Goal: Task Accomplishment & Management: Manage account settings

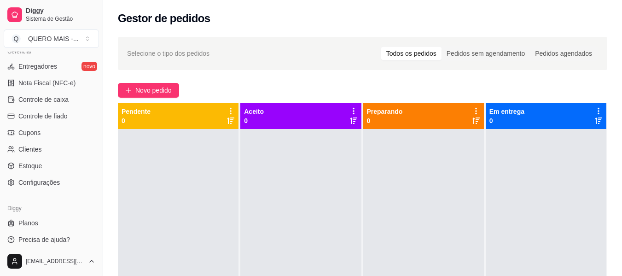
scroll to position [386, 0]
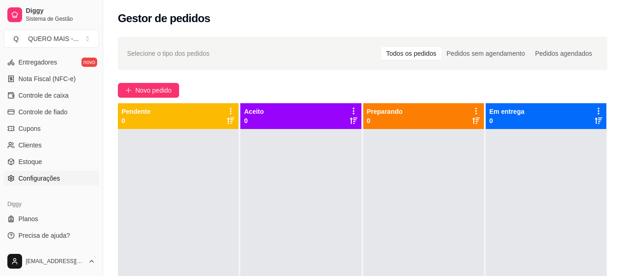
click at [43, 179] on span "Configurações" at bounding box center [38, 177] width 41 height 9
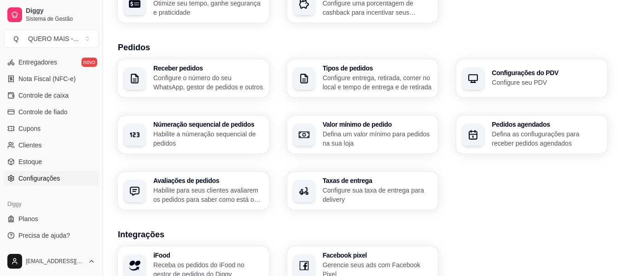
scroll to position [184, 0]
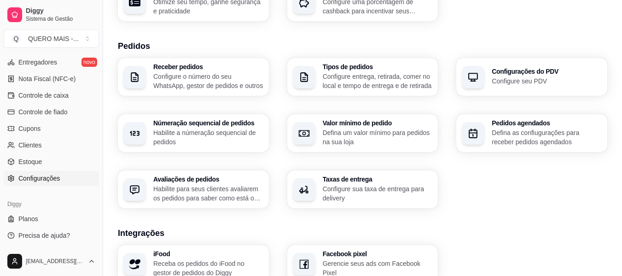
click at [327, 179] on h3 "Taxas de entrega" at bounding box center [378, 179] width 110 height 6
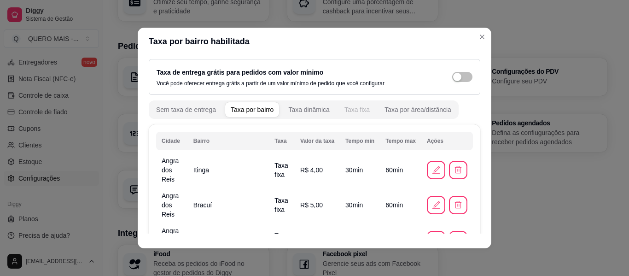
click at [344, 105] on button "Taxa fixa" at bounding box center [357, 109] width 36 height 15
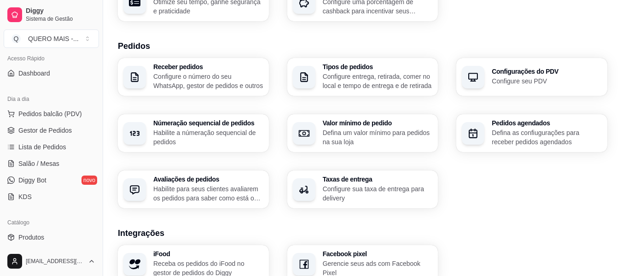
scroll to position [0, 0]
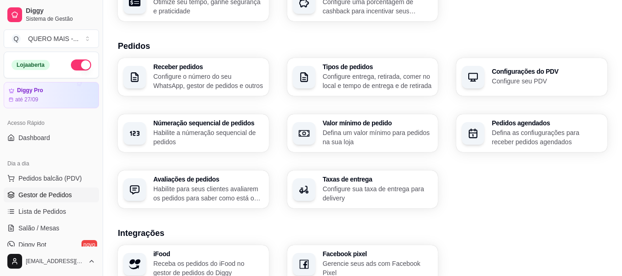
click at [39, 193] on span "Gestor de Pedidos" at bounding box center [44, 194] width 53 height 9
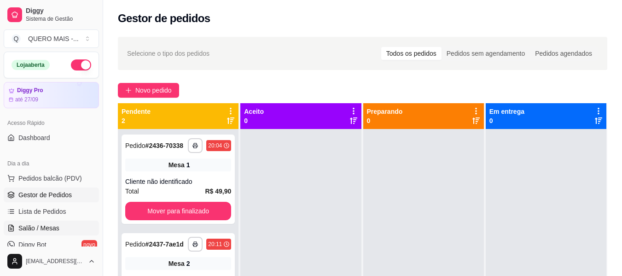
click at [42, 226] on span "Salão / Mesas" at bounding box center [38, 227] width 41 height 9
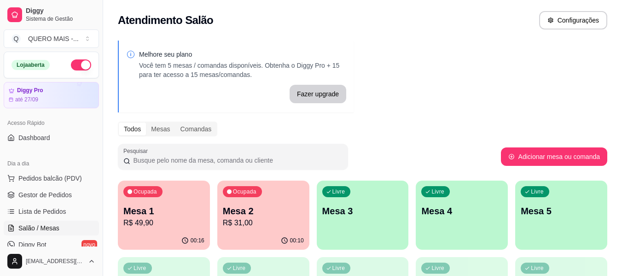
click at [243, 225] on p "R$ 31,00" at bounding box center [263, 222] width 81 height 11
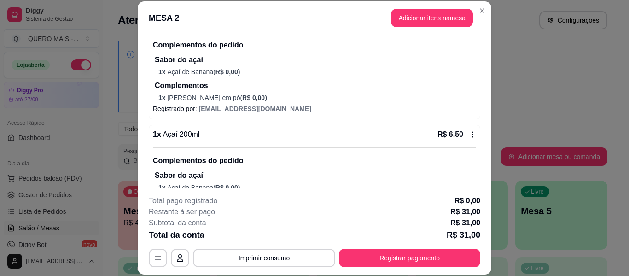
scroll to position [337, 0]
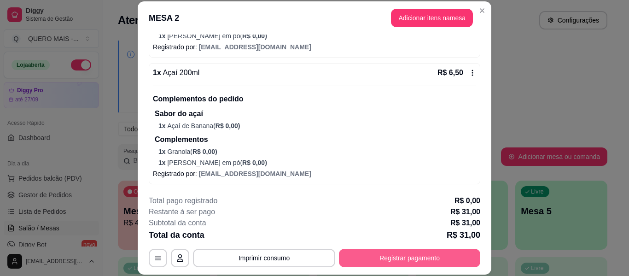
click at [401, 254] on button "Registrar pagamento" at bounding box center [409, 257] width 141 height 18
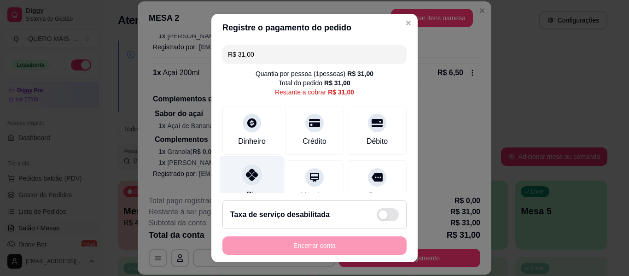
click at [246, 179] on icon at bounding box center [252, 174] width 12 height 12
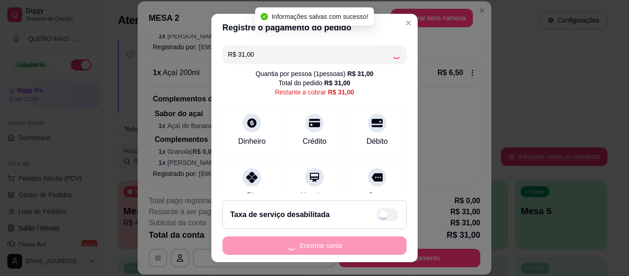
type input "R$ 0,00"
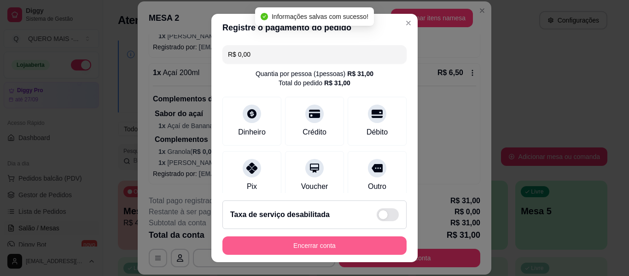
click at [299, 242] on button "Encerrar conta" at bounding box center [314, 245] width 184 height 18
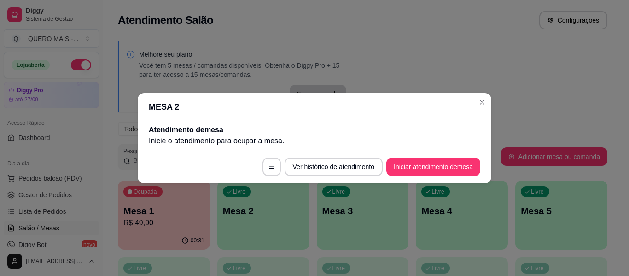
scroll to position [0, 0]
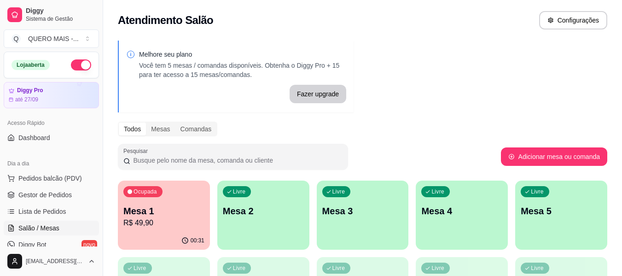
click at [245, 231] on div "Livre Mesa 2" at bounding box center [263, 209] width 92 height 58
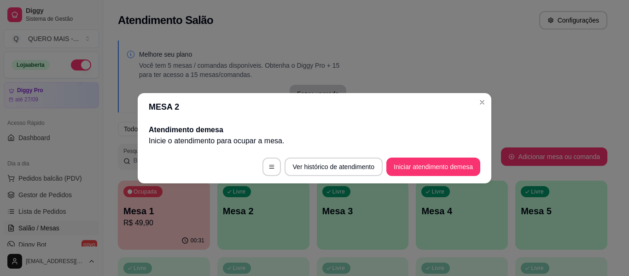
click at [435, 176] on footer "Ver histórico de atendimento Iniciar atendimento de mesa" at bounding box center [314, 166] width 353 height 33
click at [436, 171] on button "Iniciar atendimento de mesa" at bounding box center [433, 166] width 94 height 18
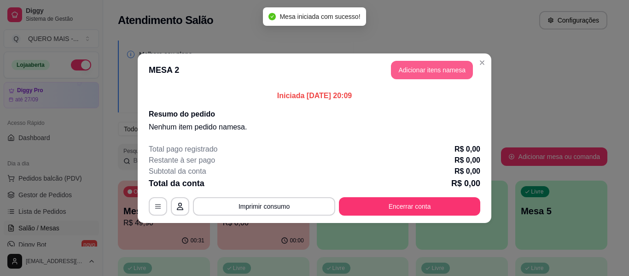
click at [430, 69] on button "Adicionar itens na mesa" at bounding box center [432, 70] width 82 height 18
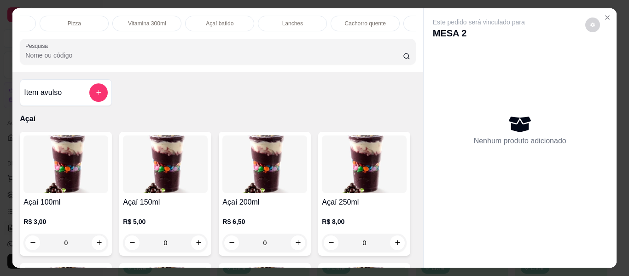
scroll to position [0, 199]
click at [288, 20] on p "Lanches" at bounding box center [291, 23] width 21 height 7
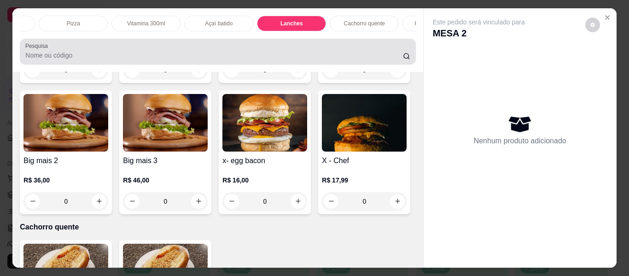
scroll to position [25, 0]
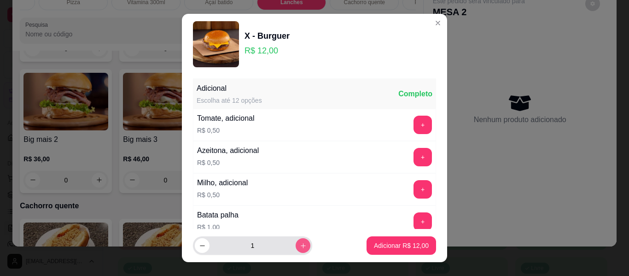
click at [300, 242] on icon "increase-product-quantity" at bounding box center [303, 245] width 7 height 7
type input "2"
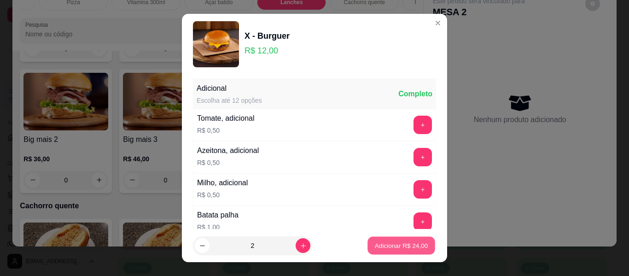
click at [382, 245] on p "Adicionar R$ 24,00" at bounding box center [401, 245] width 53 height 9
type input "2"
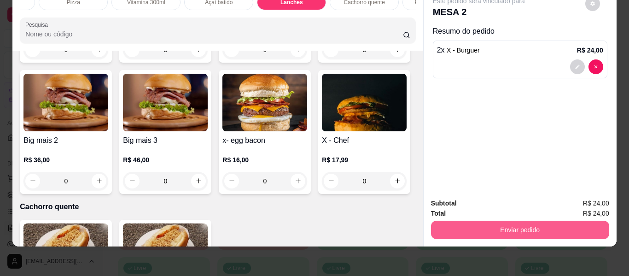
click at [492, 221] on button "Enviar pedido" at bounding box center [520, 229] width 178 height 18
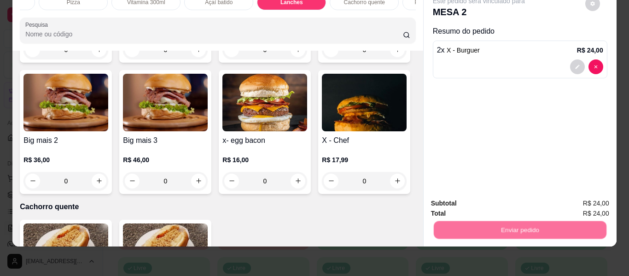
click at [483, 201] on button "Não registrar e enviar pedido" at bounding box center [489, 199] width 96 height 17
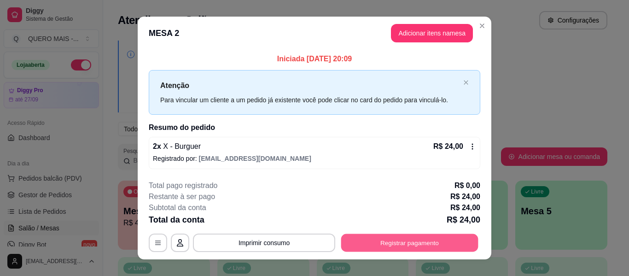
click at [392, 245] on button "Registrar pagamento" at bounding box center [409, 243] width 137 height 18
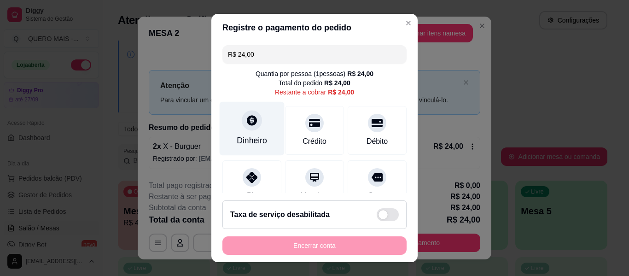
click at [240, 135] on div "Dinheiro" at bounding box center [251, 140] width 30 height 12
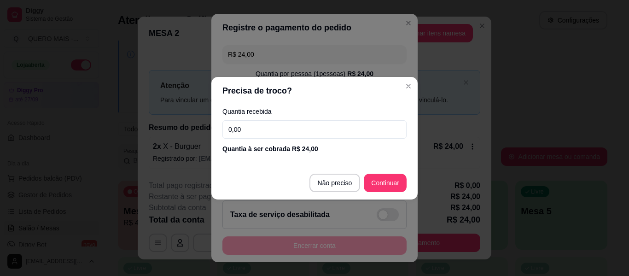
click at [266, 123] on input "0,00" at bounding box center [314, 129] width 184 height 18
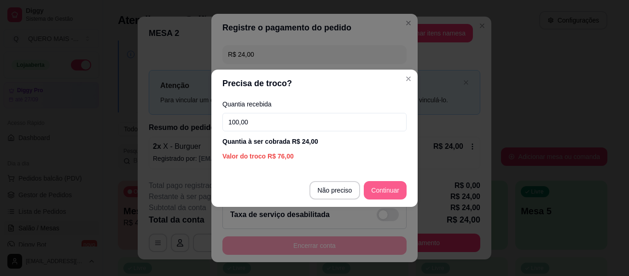
type input "100,00"
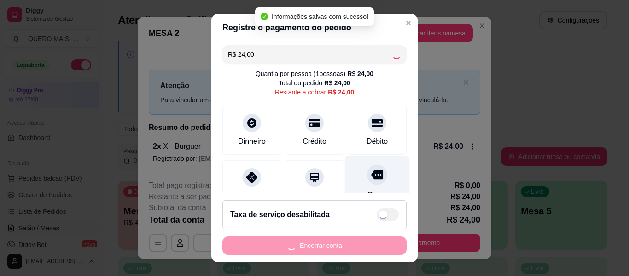
type input "R$ 0,00"
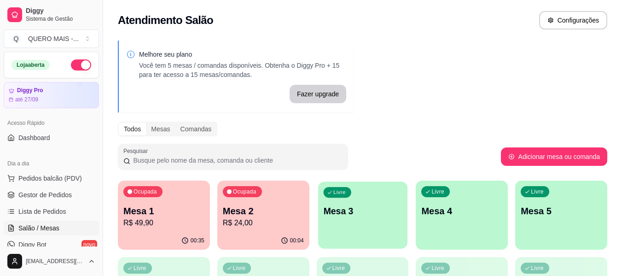
click at [377, 221] on div "Livre Mesa 3" at bounding box center [362, 209] width 89 height 56
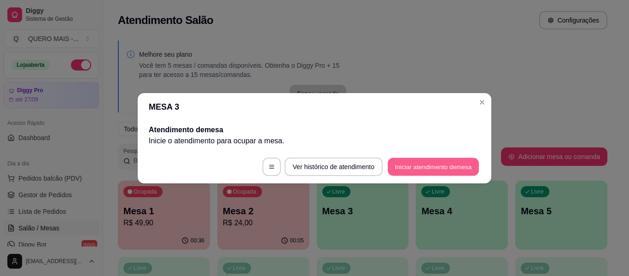
click at [417, 165] on button "Iniciar atendimento de mesa" at bounding box center [432, 166] width 91 height 18
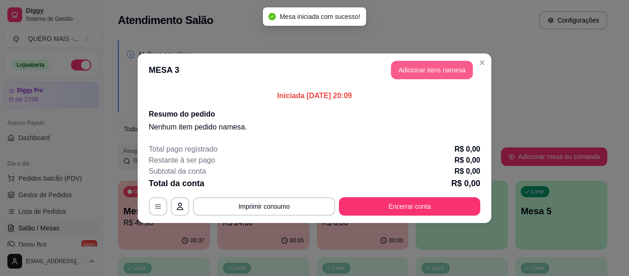
click at [428, 72] on button "Adicionar itens na mesa" at bounding box center [432, 70] width 82 height 18
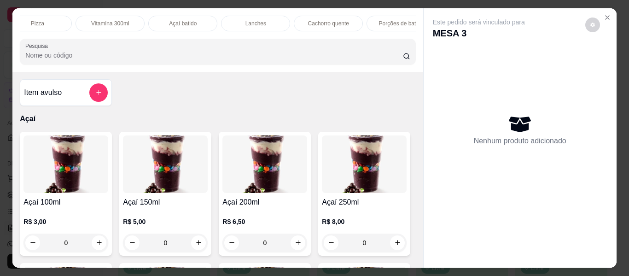
scroll to position [0, 312]
click at [182, 20] on p "Lanches" at bounding box center [178, 23] width 21 height 7
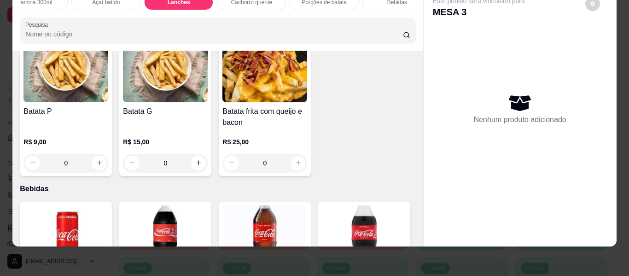
scroll to position [1996, 0]
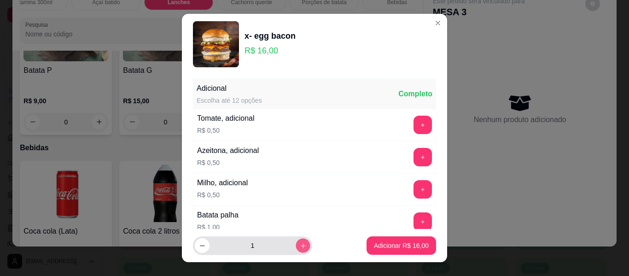
click at [300, 246] on icon "increase-product-quantity" at bounding box center [303, 245] width 7 height 7
type input "2"
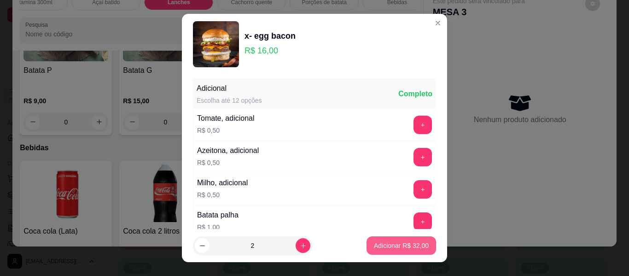
click at [392, 239] on button "Adicionar R$ 32,00" at bounding box center [400, 245] width 69 height 18
type input "2"
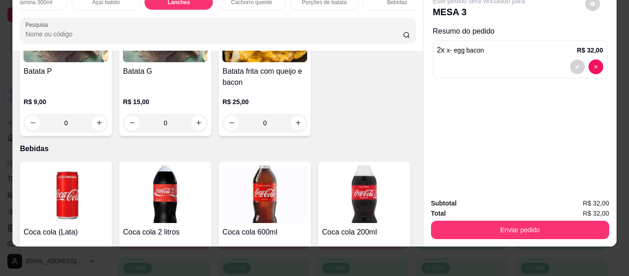
click at [520, 218] on div "Enviar pedido" at bounding box center [520, 228] width 178 height 21
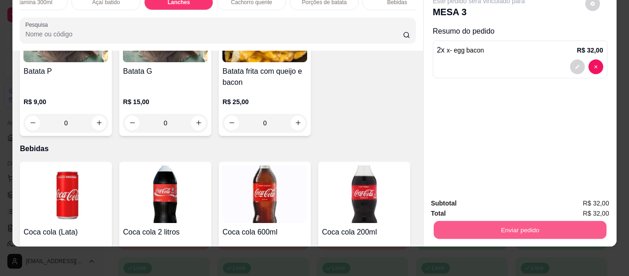
click at [519, 222] on button "Enviar pedido" at bounding box center [519, 230] width 173 height 18
click at [474, 198] on button "Não registrar e enviar pedido" at bounding box center [489, 199] width 93 height 17
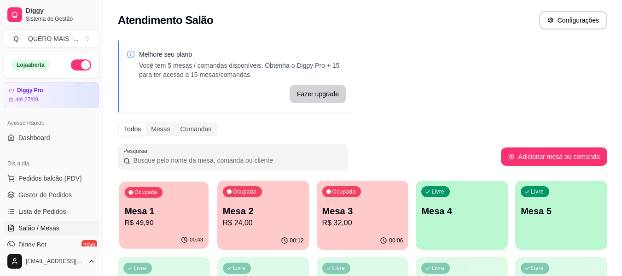
click at [135, 231] on div "Ocupada Mesa 1 R$ 49,90" at bounding box center [163, 206] width 89 height 50
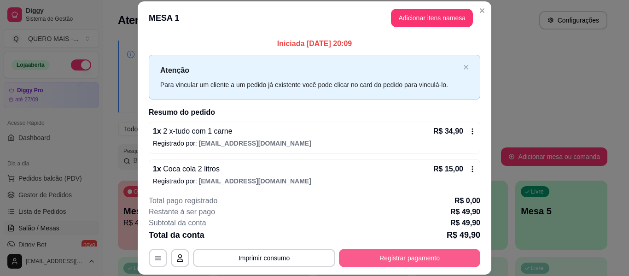
click at [392, 252] on button "Registrar pagamento" at bounding box center [409, 257] width 141 height 18
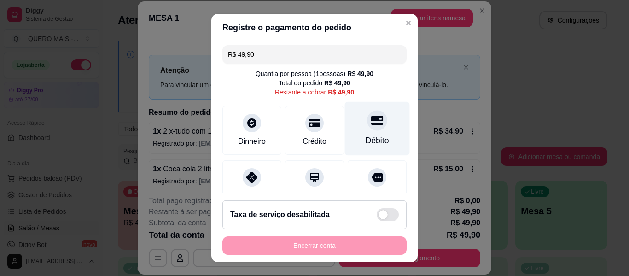
click at [371, 123] on icon at bounding box center [377, 119] width 12 height 9
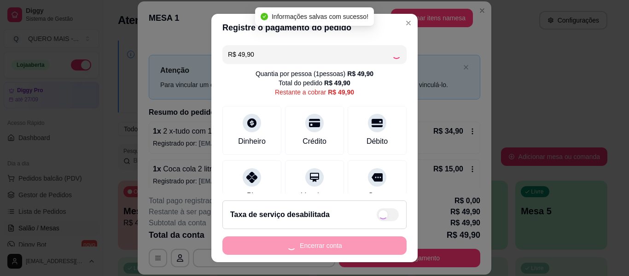
type input "R$ 0,00"
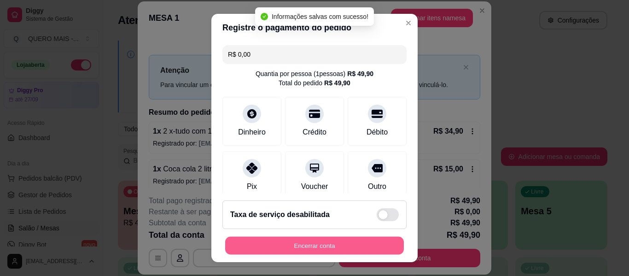
click at [306, 246] on button "Encerrar conta" at bounding box center [314, 245] width 179 height 18
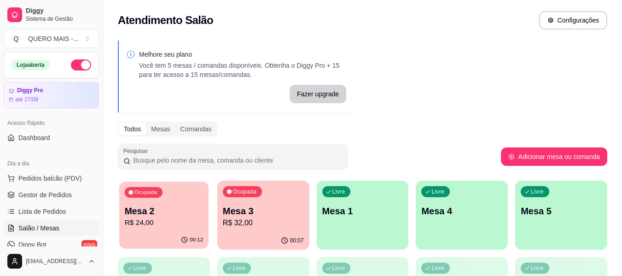
click at [149, 228] on p "R$ 24,00" at bounding box center [164, 222] width 79 height 11
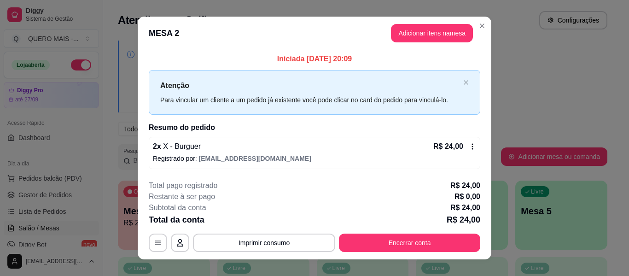
scroll to position [13, 0]
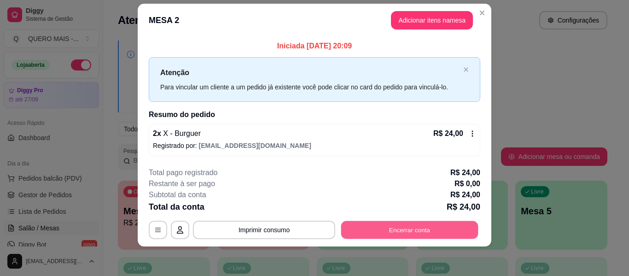
click at [368, 228] on button "Encerrar conta" at bounding box center [409, 230] width 137 height 18
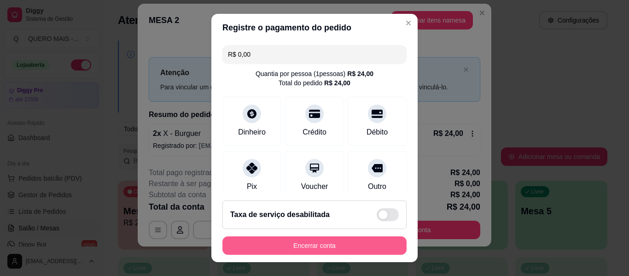
click at [353, 238] on button "Encerrar conta" at bounding box center [314, 245] width 184 height 18
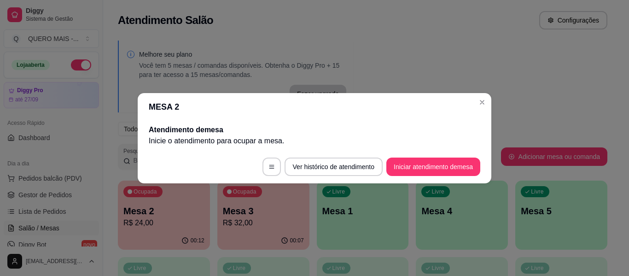
scroll to position [0, 0]
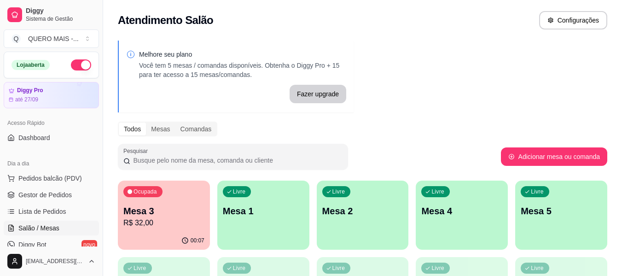
click at [168, 233] on div "00:07" at bounding box center [164, 240] width 92 height 18
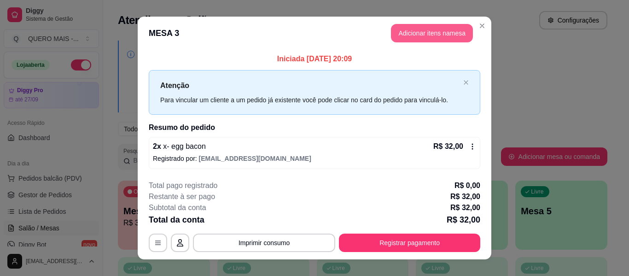
click at [429, 36] on button "Adicionar itens na mesa" at bounding box center [432, 33] width 82 height 18
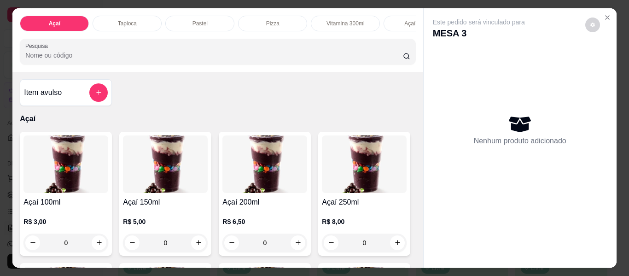
scroll to position [0, 404]
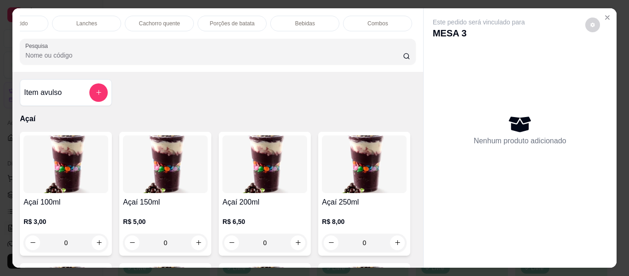
click at [310, 22] on p "Bebidas" at bounding box center [305, 23] width 20 height 7
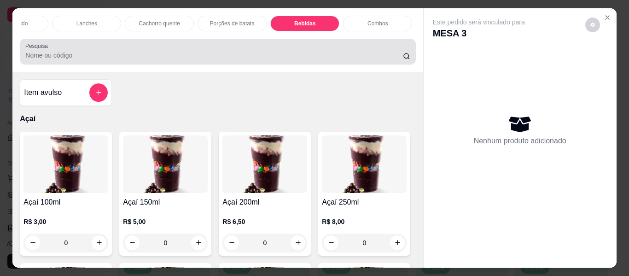
scroll to position [25, 0]
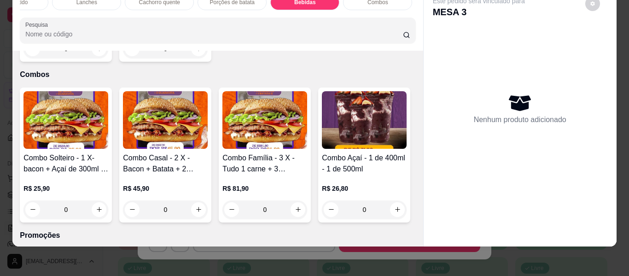
type input "1"
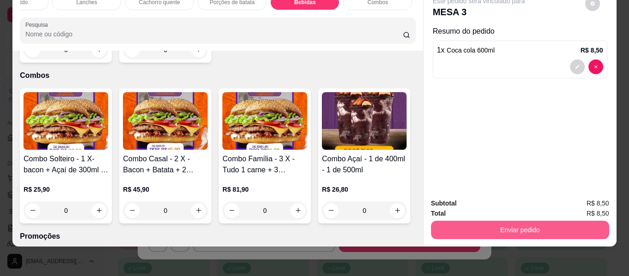
click at [471, 230] on button "Enviar pedido" at bounding box center [520, 229] width 178 height 18
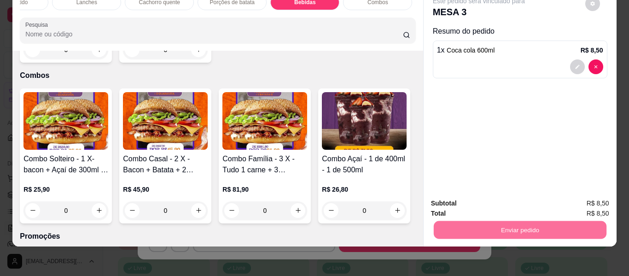
click at [463, 201] on button "Não registrar e enviar pedido" at bounding box center [489, 199] width 96 height 17
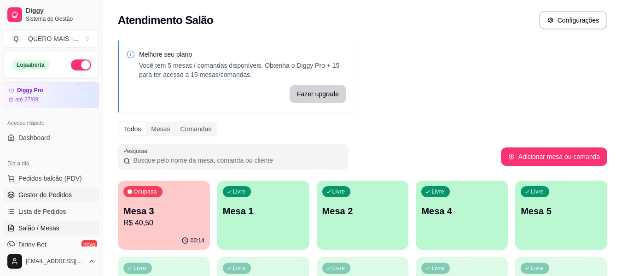
click at [35, 191] on span "Gestor de Pedidos" at bounding box center [44, 194] width 53 height 9
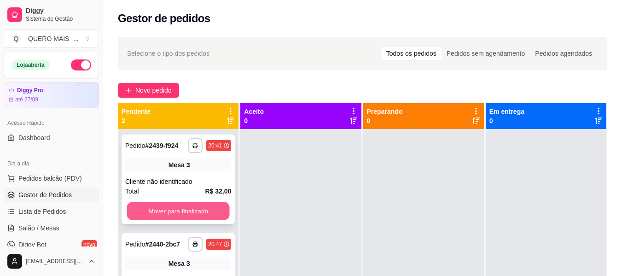
click at [151, 202] on button "Mover para finalizado" at bounding box center [178, 211] width 103 height 18
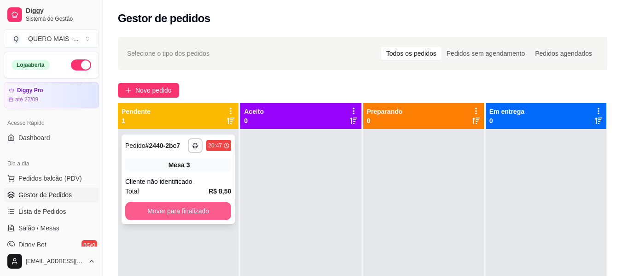
click at [155, 206] on button "Mover para finalizado" at bounding box center [178, 211] width 106 height 18
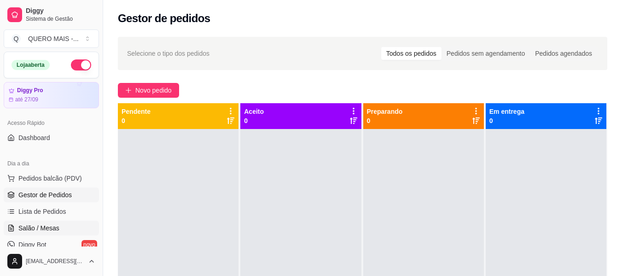
click at [48, 232] on link "Salão / Mesas" at bounding box center [51, 227] width 95 height 15
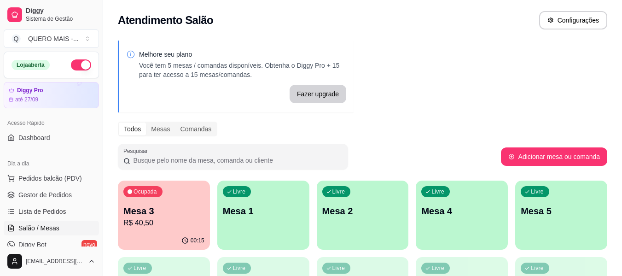
click at [275, 216] on p "Mesa 1" at bounding box center [263, 210] width 81 height 13
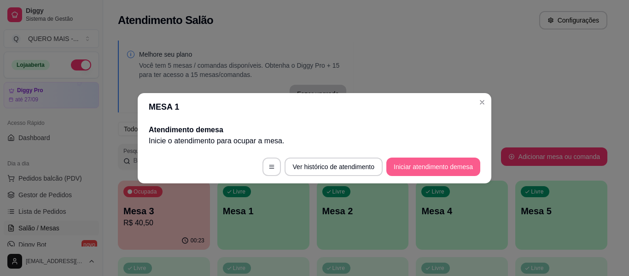
click at [417, 168] on button "Iniciar atendimento de mesa" at bounding box center [433, 166] width 94 height 18
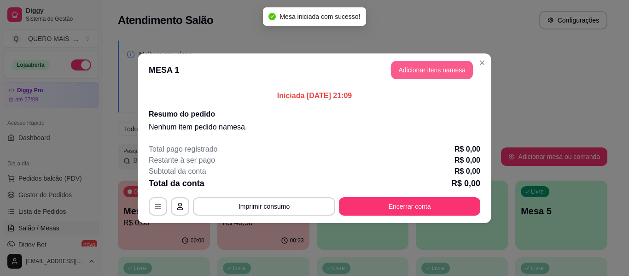
click at [431, 71] on button "Adicionar itens na mesa" at bounding box center [432, 70] width 82 height 18
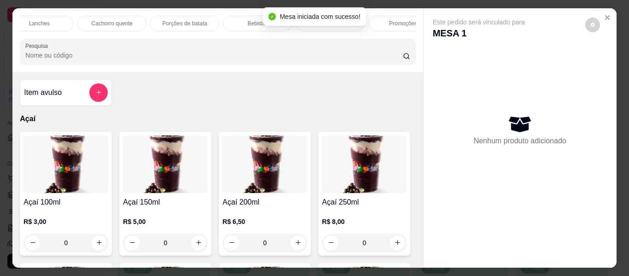
scroll to position [0, 473]
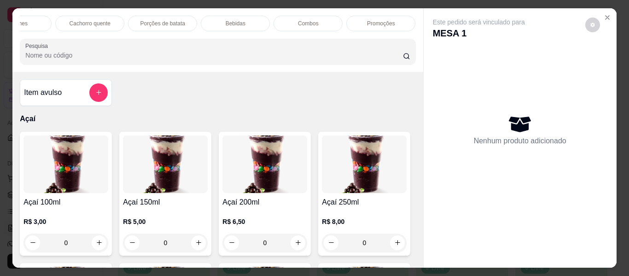
click at [392, 18] on div "Promoções" at bounding box center [380, 24] width 69 height 16
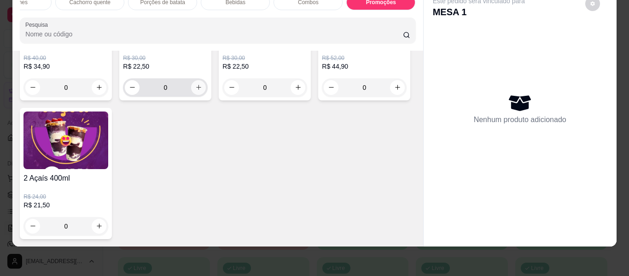
click at [195, 91] on icon "increase-product-quantity" at bounding box center [198, 87] width 7 height 7
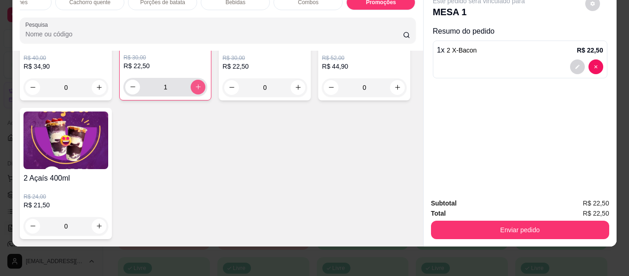
type input "1"
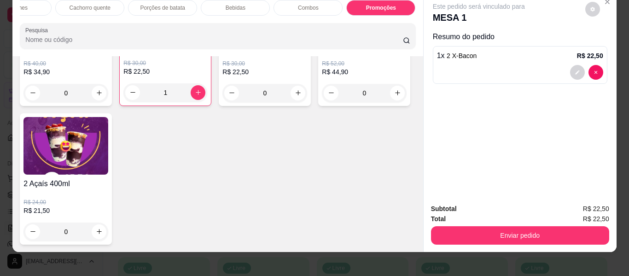
scroll to position [0, 0]
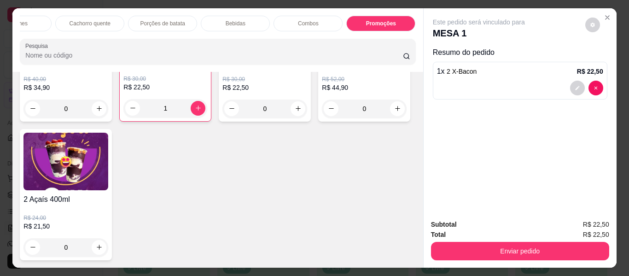
click at [168, 20] on p "Porções de batata" at bounding box center [162, 23] width 45 height 7
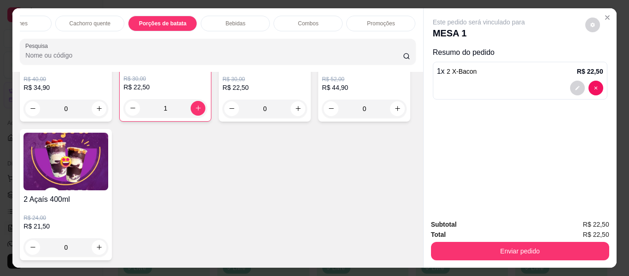
scroll to position [25, 0]
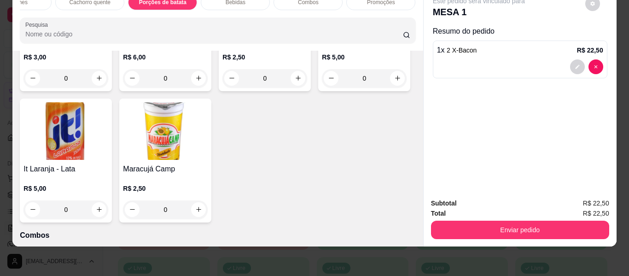
type input "1"
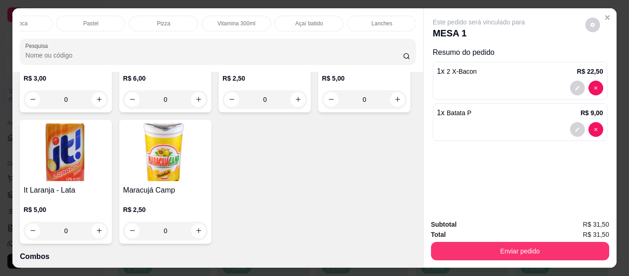
scroll to position [0, 0]
click at [35, 16] on div "Açaí" at bounding box center [54, 24] width 69 height 16
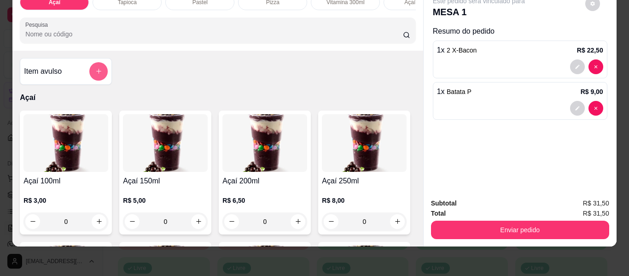
click at [95, 74] on icon "add-separate-item" at bounding box center [98, 71] width 7 height 7
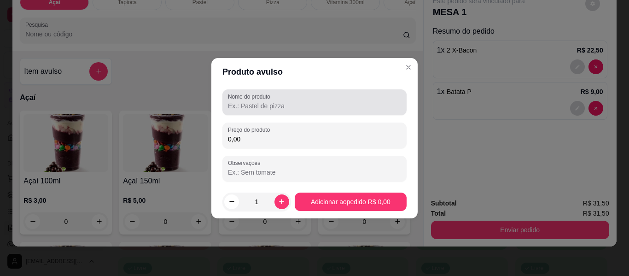
click at [255, 101] on input "Nome do produto" at bounding box center [314, 105] width 173 height 9
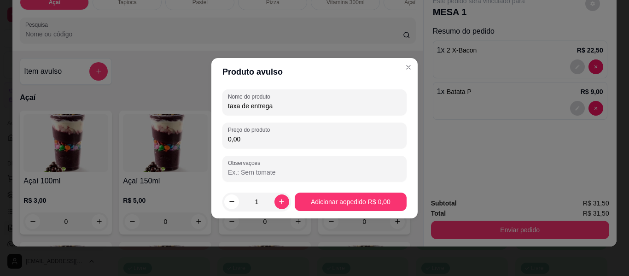
type input "taxa de entrega"
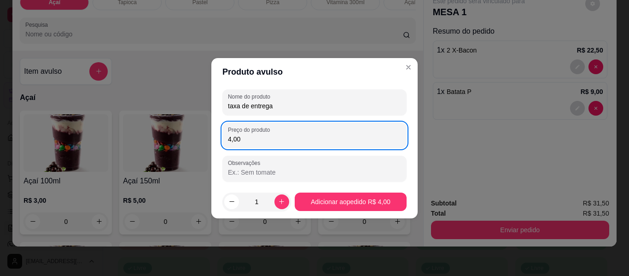
type input "4,00"
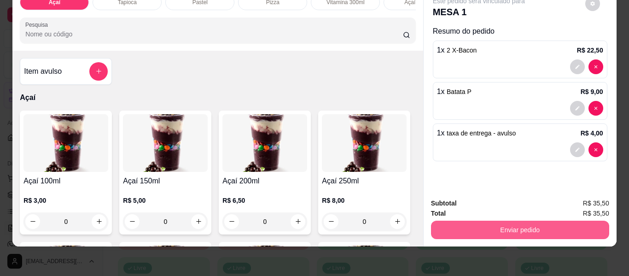
click at [502, 220] on button "Enviar pedido" at bounding box center [520, 229] width 178 height 18
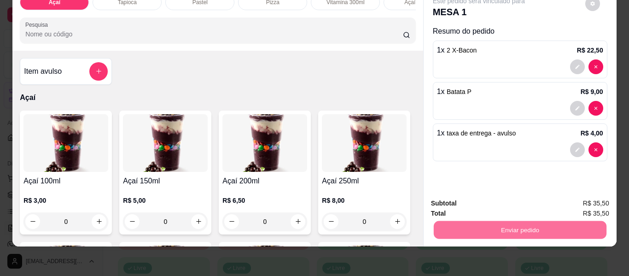
click at [472, 200] on button "Não registrar e enviar pedido" at bounding box center [489, 199] width 96 height 17
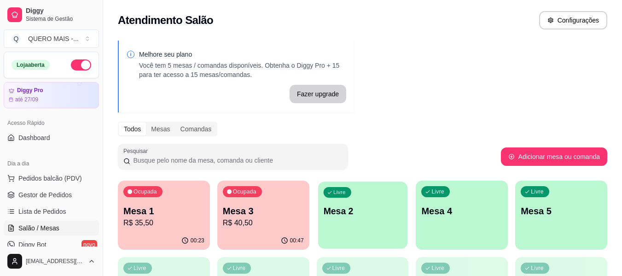
click at [356, 206] on p "Mesa 2" at bounding box center [362, 211] width 79 height 12
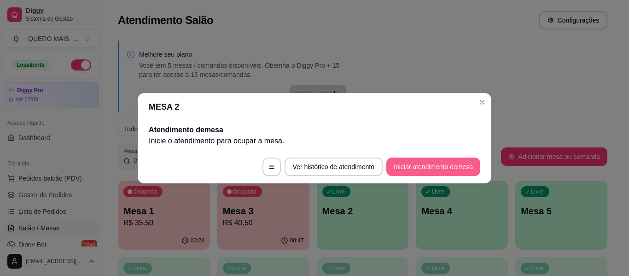
click at [402, 169] on button "Iniciar atendimento de mesa" at bounding box center [433, 166] width 94 height 18
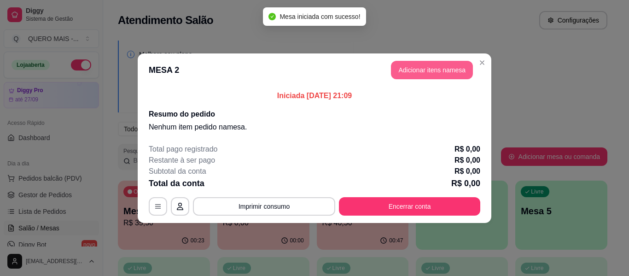
click at [420, 67] on button "Adicionar itens na mesa" at bounding box center [432, 70] width 82 height 18
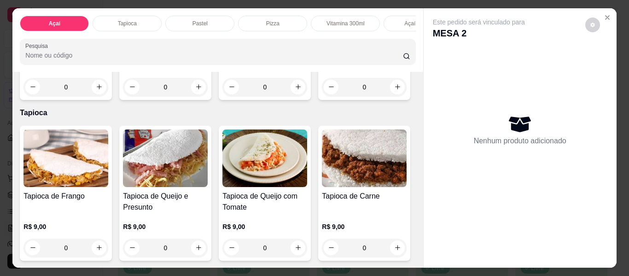
scroll to position [322, 0]
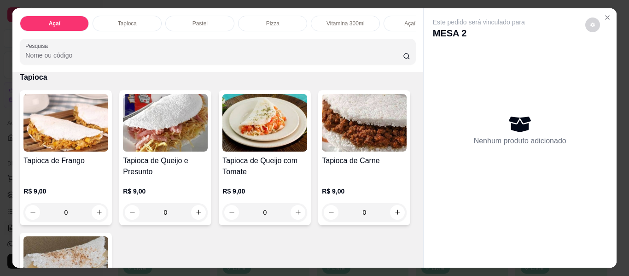
click at [322, 61] on div "0" at bounding box center [364, 51] width 85 height 18
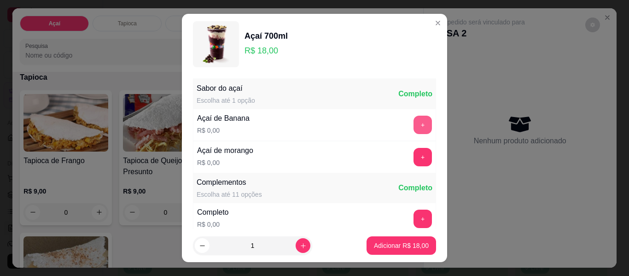
click at [413, 127] on button "+" at bounding box center [422, 124] width 18 height 18
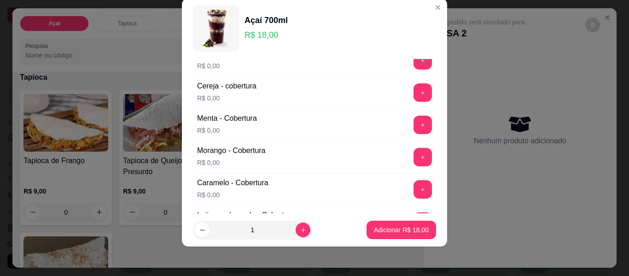
scroll to position [605, 0]
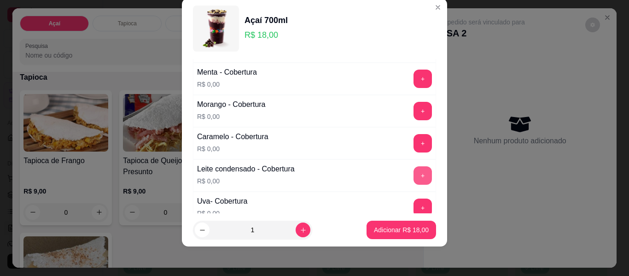
click at [413, 179] on button "+" at bounding box center [422, 175] width 18 height 18
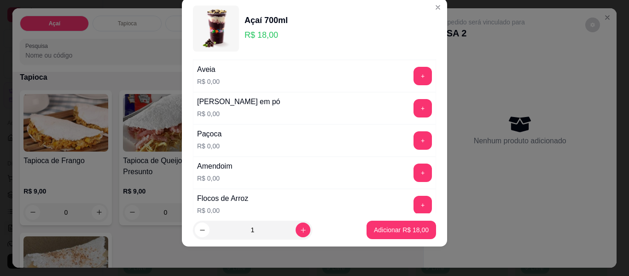
scroll to position [190, 0]
click at [415, 109] on div "+" at bounding box center [423, 109] width 26 height 18
click at [414, 113] on button "+" at bounding box center [423, 109] width 18 height 18
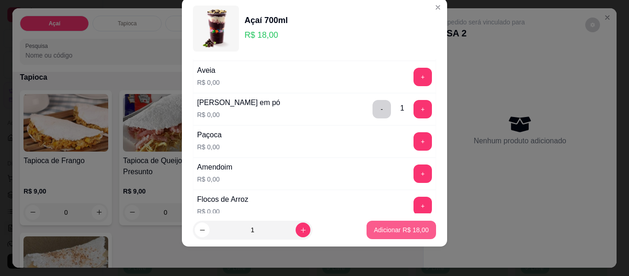
click at [397, 226] on p "Adicionar R$ 18,00" at bounding box center [401, 229] width 55 height 9
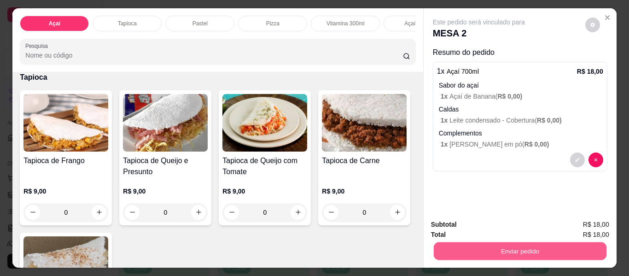
click at [498, 242] on button "Enviar pedido" at bounding box center [519, 251] width 173 height 18
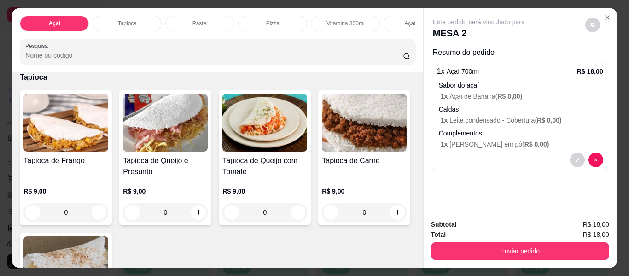
click at [322, 61] on div "0" at bounding box center [364, 51] width 85 height 18
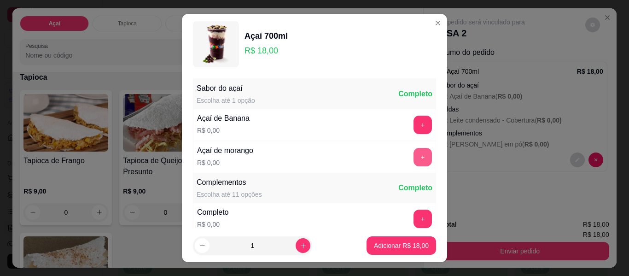
click at [413, 157] on button "+" at bounding box center [422, 157] width 18 height 18
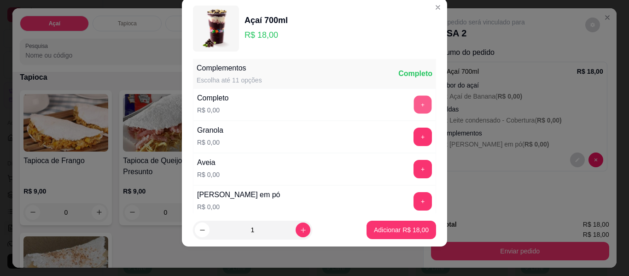
click at [414, 104] on button "+" at bounding box center [423, 105] width 18 height 18
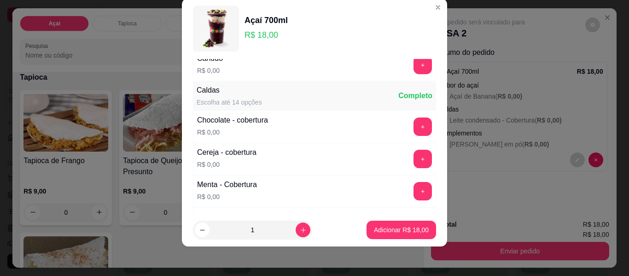
scroll to position [513, 0]
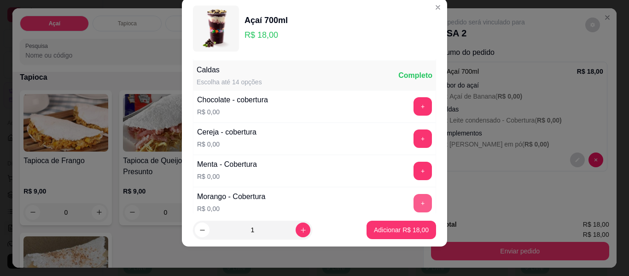
click at [413, 208] on button "+" at bounding box center [422, 203] width 18 height 18
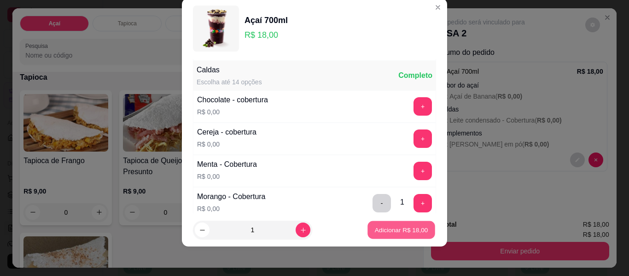
click at [400, 228] on p "Adicionar R$ 18,00" at bounding box center [401, 229] width 53 height 9
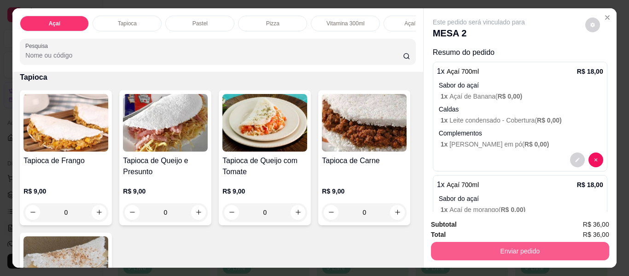
click at [544, 247] on button "Enviar pedido" at bounding box center [520, 251] width 178 height 18
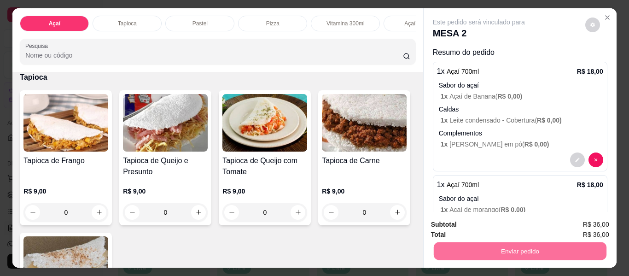
click at [483, 227] on button "Não registrar e enviar pedido" at bounding box center [489, 224] width 96 height 17
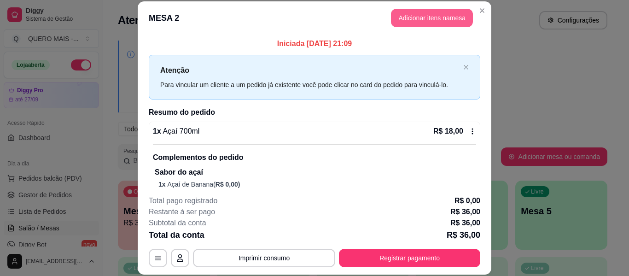
click at [407, 24] on button "Adicionar itens na mesa" at bounding box center [432, 18] width 82 height 18
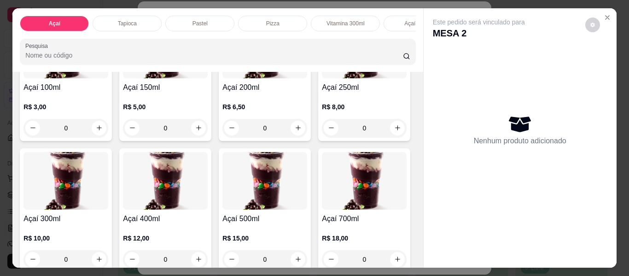
scroll to position [138, 0]
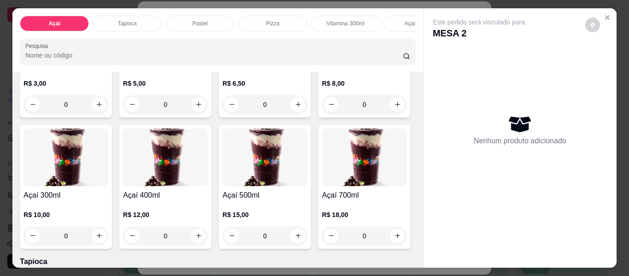
click at [108, 238] on div "0" at bounding box center [65, 235] width 85 height 18
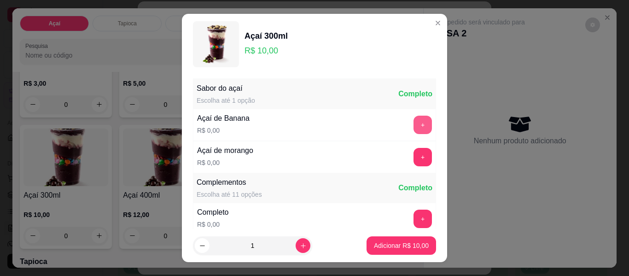
click at [413, 123] on button "+" at bounding box center [422, 124] width 18 height 18
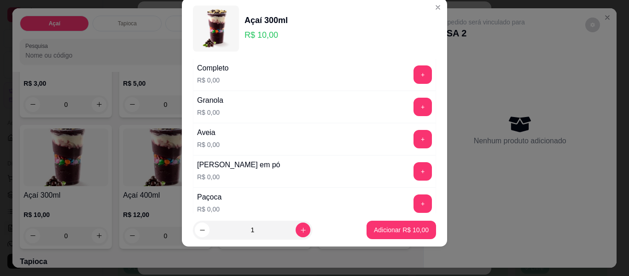
scroll to position [144, 0]
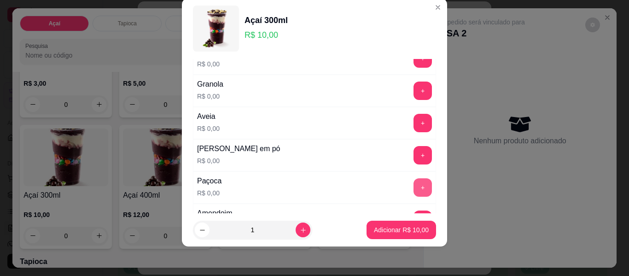
click at [413, 185] on button "+" at bounding box center [422, 187] width 18 height 18
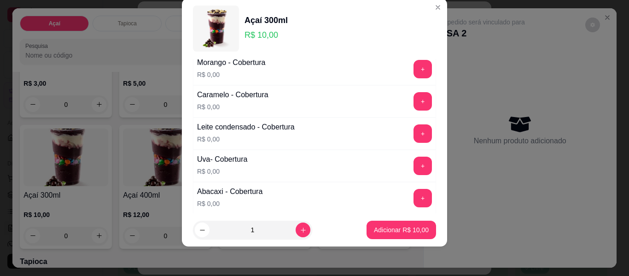
scroll to position [651, 0]
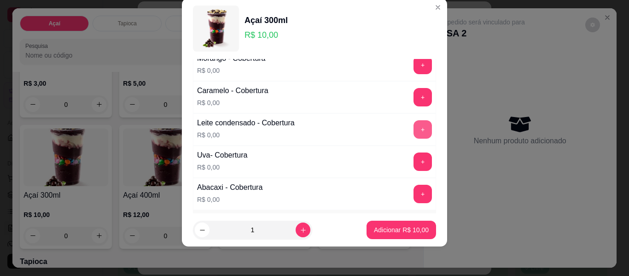
click at [413, 129] on button "+" at bounding box center [422, 129] width 18 height 18
click at [300, 228] on icon "increase-product-quantity" at bounding box center [302, 229] width 5 height 5
type input "2"
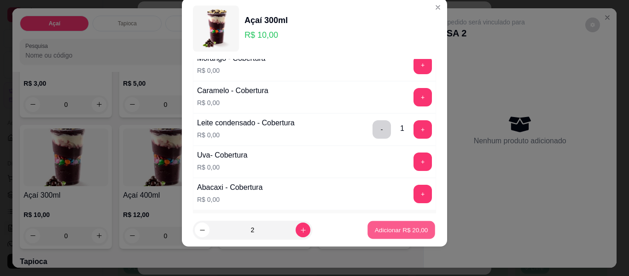
click at [379, 228] on p "Adicionar R$ 20,00" at bounding box center [401, 229] width 53 height 9
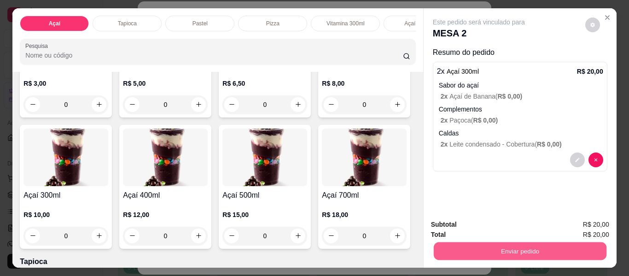
click at [498, 244] on button "Enviar pedido" at bounding box center [519, 251] width 173 height 18
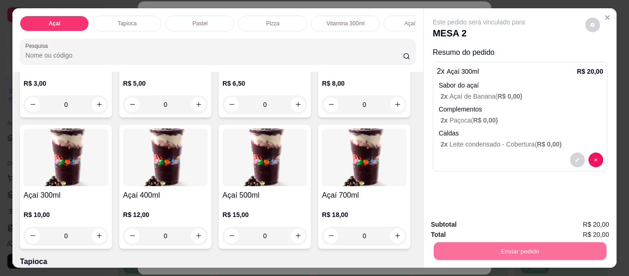
click at [458, 223] on button "Não registrar e enviar pedido" at bounding box center [489, 224] width 96 height 17
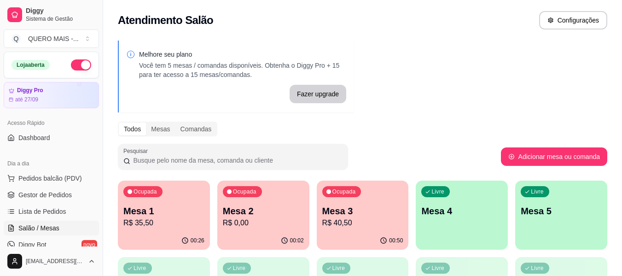
click at [241, 224] on p "R$ 0,00" at bounding box center [263, 222] width 81 height 11
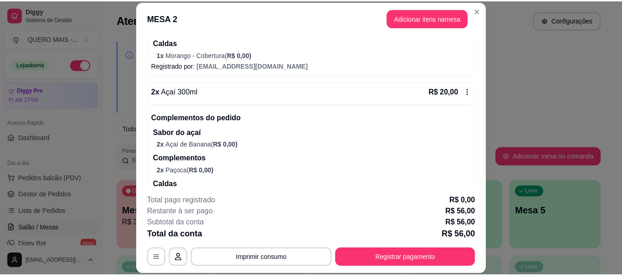
scroll to position [356, 0]
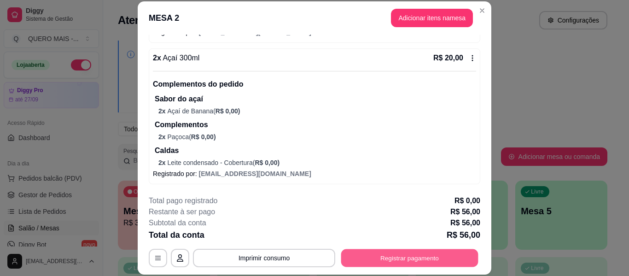
click at [385, 258] on button "Registrar pagamento" at bounding box center [409, 258] width 137 height 18
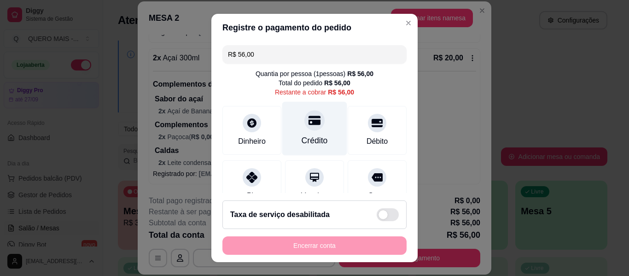
click at [304, 130] on div at bounding box center [314, 120] width 20 height 20
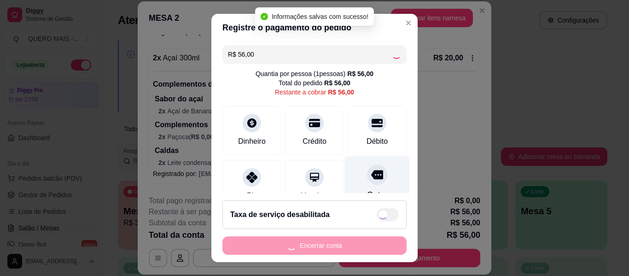
type input "R$ 0,00"
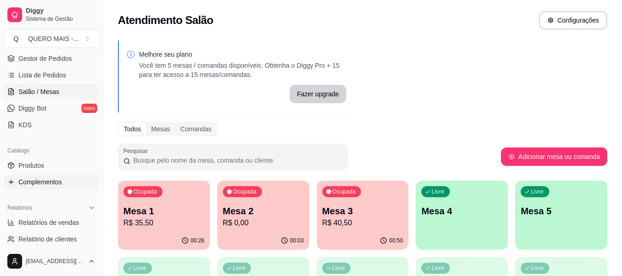
scroll to position [138, 0]
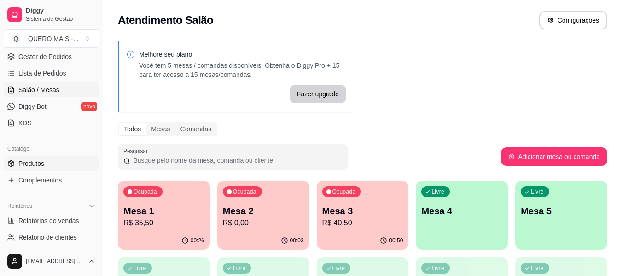
click at [52, 164] on link "Produtos" at bounding box center [51, 163] width 95 height 15
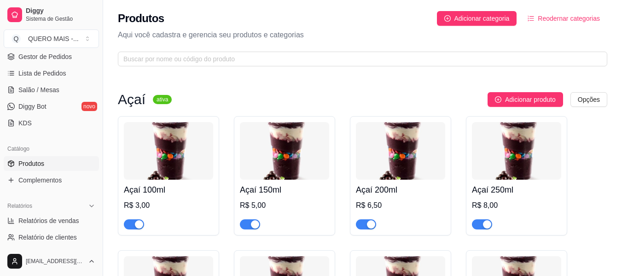
scroll to position [230, 0]
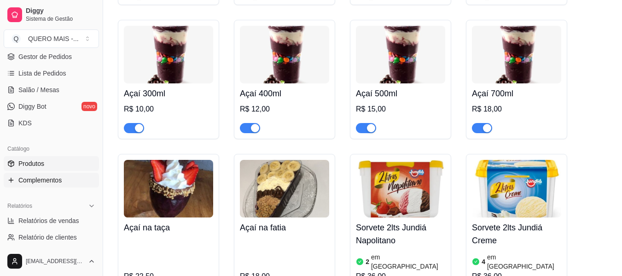
click at [28, 177] on span "Complementos" at bounding box center [39, 179] width 43 height 9
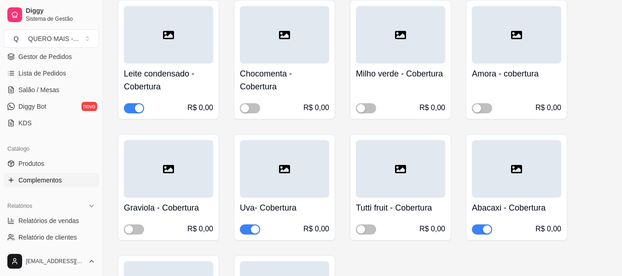
scroll to position [1288, 0]
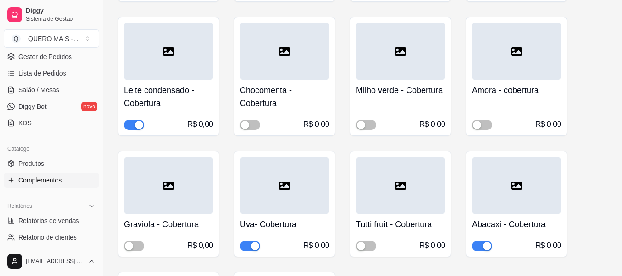
click at [139, 126] on div "button" at bounding box center [139, 125] width 8 height 8
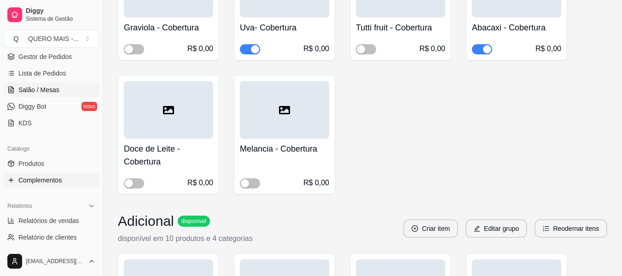
click at [35, 90] on span "Salão / Mesas" at bounding box center [38, 89] width 41 height 9
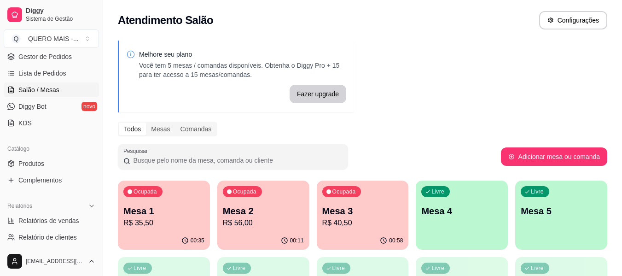
click at [334, 226] on p "R$ 40,50" at bounding box center [362, 222] width 81 height 11
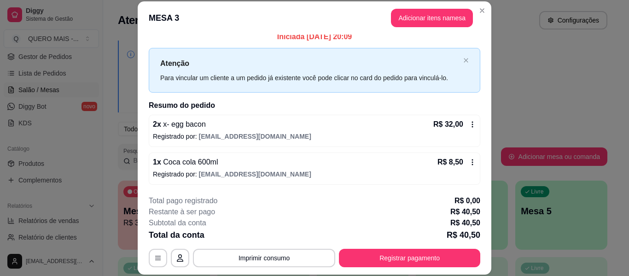
scroll to position [7, 0]
click at [394, 23] on button "Adicionar itens na mesa" at bounding box center [432, 18] width 82 height 18
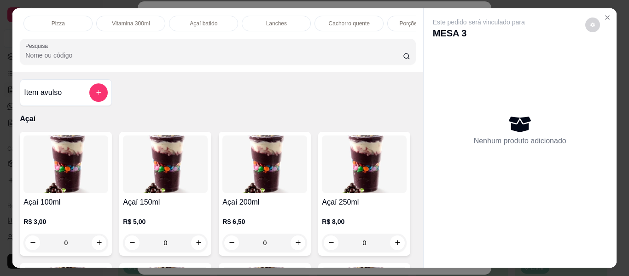
scroll to position [0, 372]
click at [264, 20] on p "Porções de batata" at bounding box center [264, 23] width 45 height 7
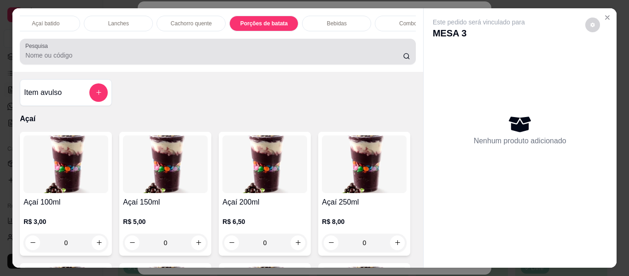
scroll to position [25, 0]
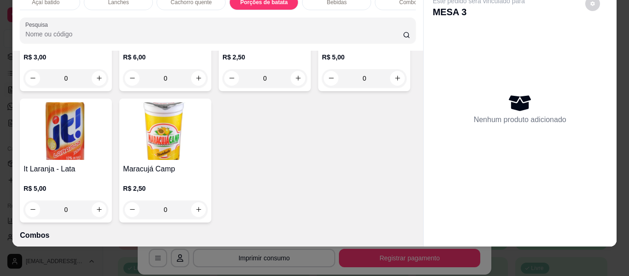
type input "1"
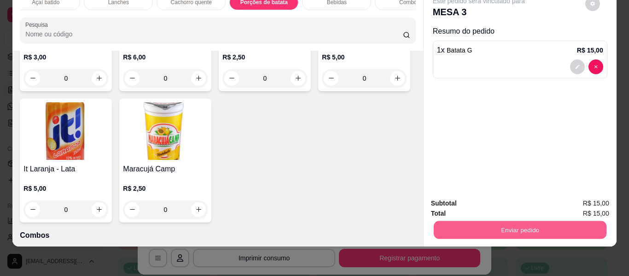
click at [456, 225] on button "Enviar pedido" at bounding box center [519, 230] width 173 height 18
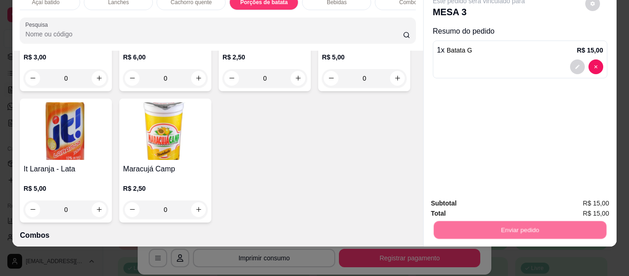
click at [472, 200] on button "Não registrar e enviar pedido" at bounding box center [489, 199] width 96 height 17
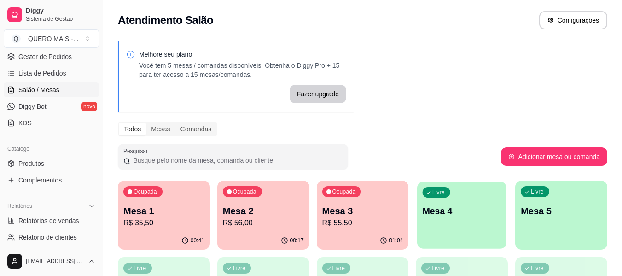
click at [459, 224] on div "Livre Mesa 4" at bounding box center [461, 209] width 89 height 56
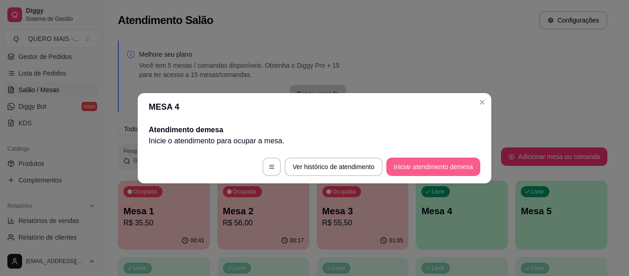
click at [432, 163] on button "Iniciar atendimento de mesa" at bounding box center [433, 166] width 94 height 18
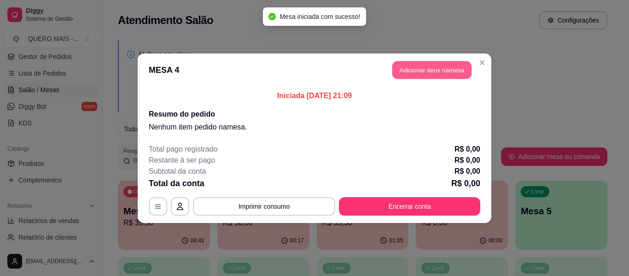
click at [424, 67] on button "Adicionar itens na mesa" at bounding box center [431, 70] width 79 height 18
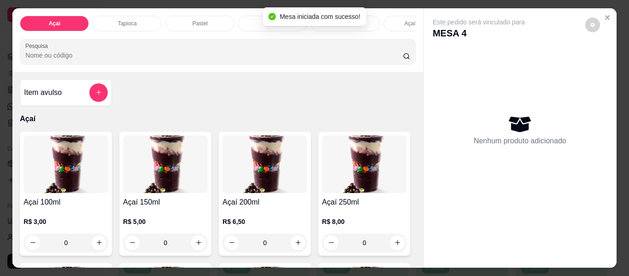
scroll to position [184, 0]
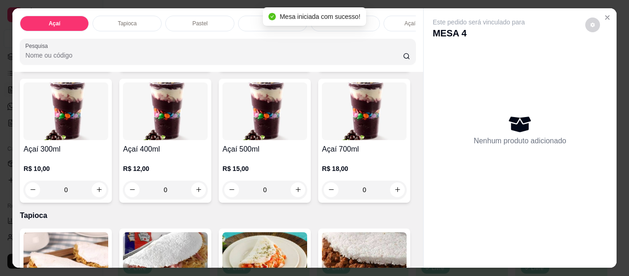
click at [208, 189] on div "0" at bounding box center [165, 189] width 85 height 18
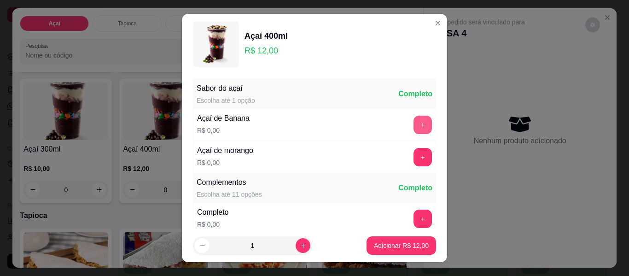
click at [413, 125] on button "+" at bounding box center [422, 124] width 18 height 18
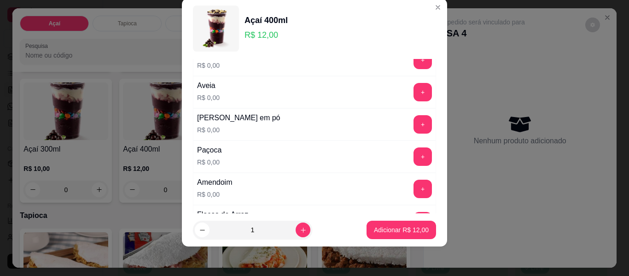
scroll to position [190, 0]
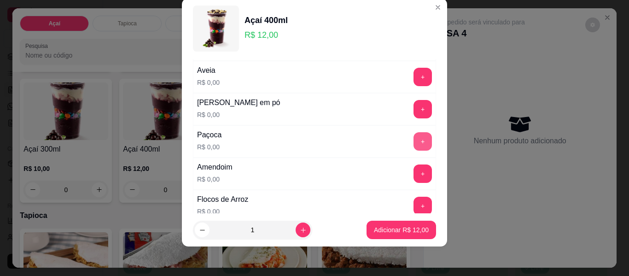
click at [413, 138] on button "+" at bounding box center [422, 141] width 18 height 18
click at [413, 172] on button "+" at bounding box center [422, 173] width 18 height 18
click at [413, 111] on button "+" at bounding box center [422, 109] width 18 height 18
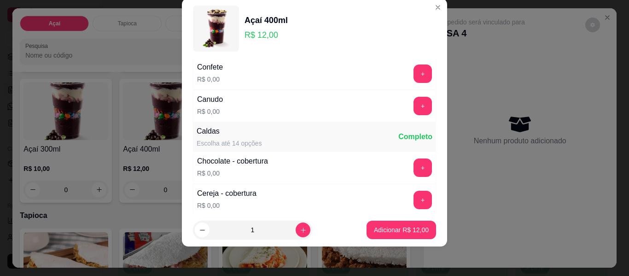
scroll to position [467, 0]
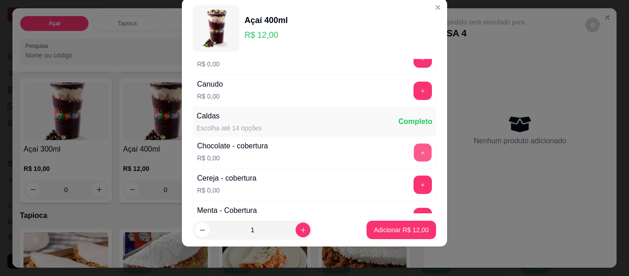
click at [414, 156] on button "+" at bounding box center [423, 153] width 18 height 18
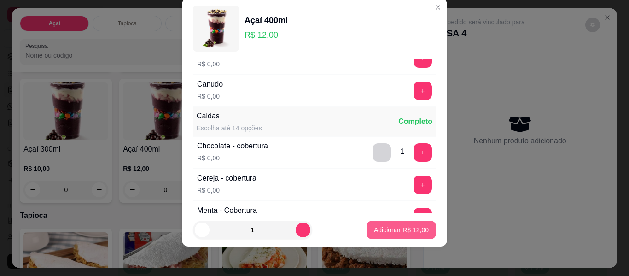
click at [384, 229] on p "Adicionar R$ 12,00" at bounding box center [401, 229] width 55 height 9
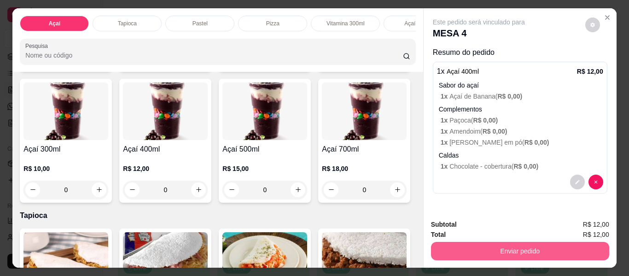
click at [506, 244] on button "Enviar pedido" at bounding box center [520, 251] width 178 height 18
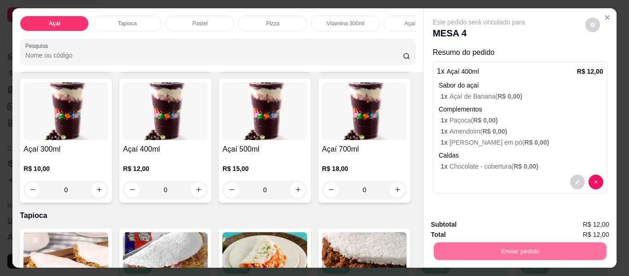
click at [491, 229] on button "Não registrar e enviar pedido" at bounding box center [489, 224] width 96 height 17
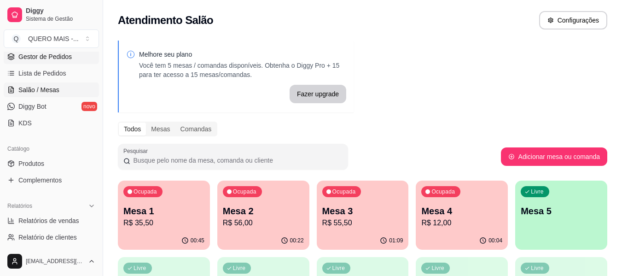
click at [45, 57] on span "Gestor de Pedidos" at bounding box center [44, 56] width 53 height 9
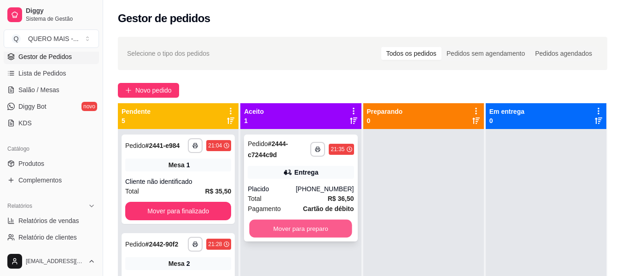
click at [278, 231] on button "Mover para preparo" at bounding box center [300, 228] width 103 height 18
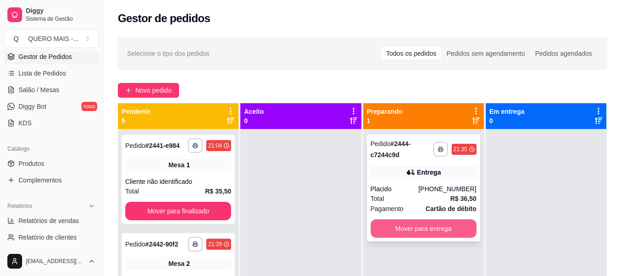
click at [409, 231] on button "Mover para entrega" at bounding box center [423, 228] width 106 height 18
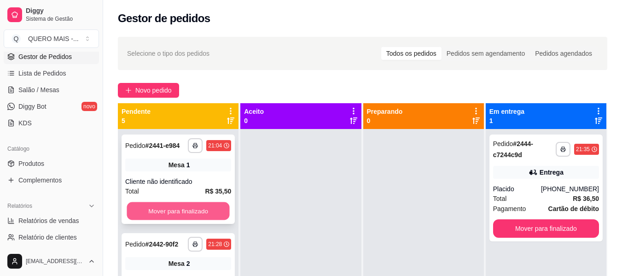
click at [190, 213] on button "Mover para finalizado" at bounding box center [178, 211] width 103 height 18
click at [184, 218] on button "Mover para finalizado" at bounding box center [178, 211] width 103 height 18
click at [178, 220] on button "Mover para finalizado" at bounding box center [178, 211] width 103 height 18
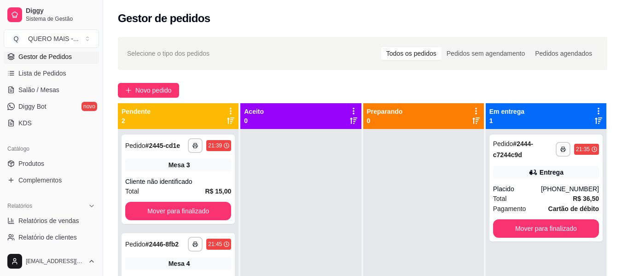
click at [178, 222] on div "**********" at bounding box center [177, 178] width 113 height 89
click at [195, 208] on button "Mover para finalizado" at bounding box center [178, 211] width 106 height 18
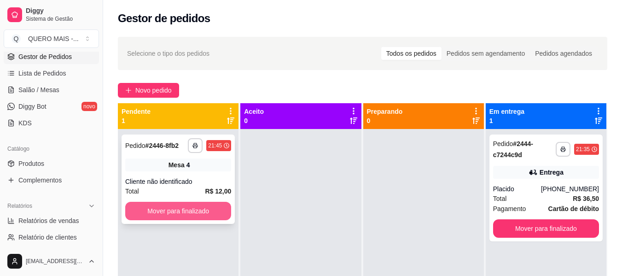
click at [173, 211] on button "Mover para finalizado" at bounding box center [178, 211] width 106 height 18
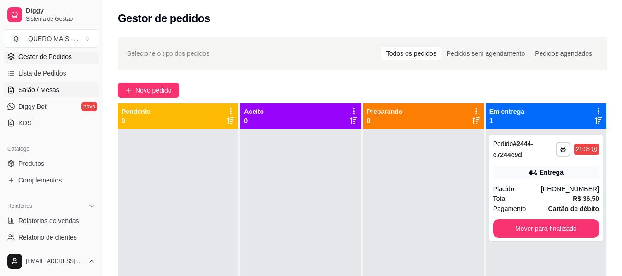
click at [38, 89] on span "Salão / Mesas" at bounding box center [38, 89] width 41 height 9
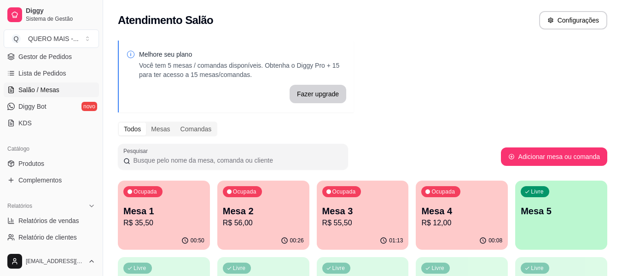
click at [532, 224] on div "Livre Mesa 5" at bounding box center [561, 209] width 92 height 58
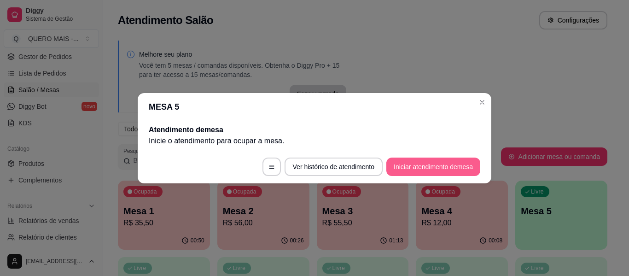
click at [454, 171] on button "Iniciar atendimento de mesa" at bounding box center [433, 166] width 94 height 18
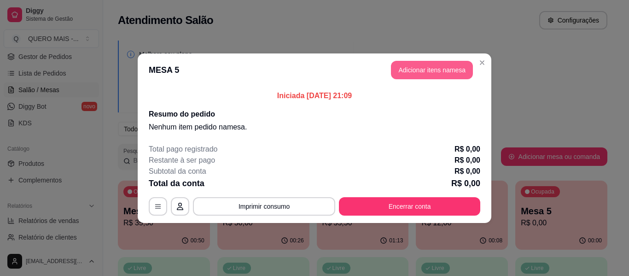
click at [418, 69] on button "Adicionar itens na mesa" at bounding box center [432, 70] width 82 height 18
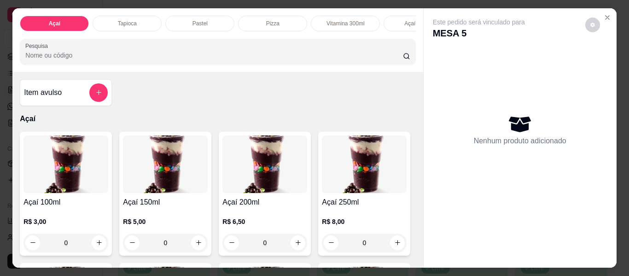
click at [192, 20] on p "Pastel" at bounding box center [199, 23] width 15 height 7
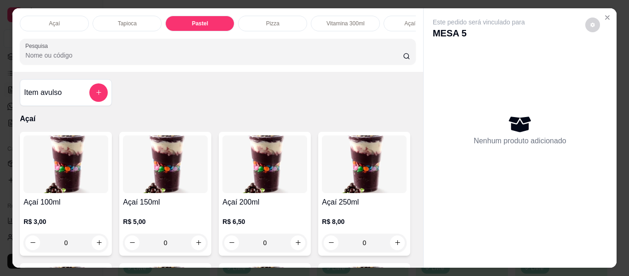
scroll to position [25, 0]
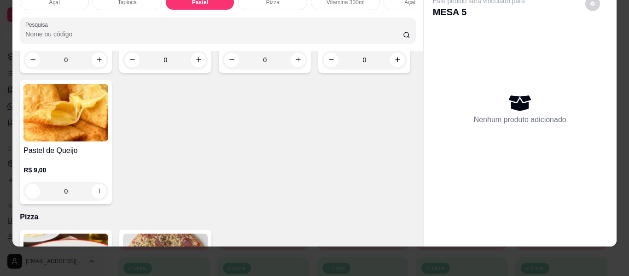
click at [198, 69] on div "0" at bounding box center [165, 60] width 85 height 18
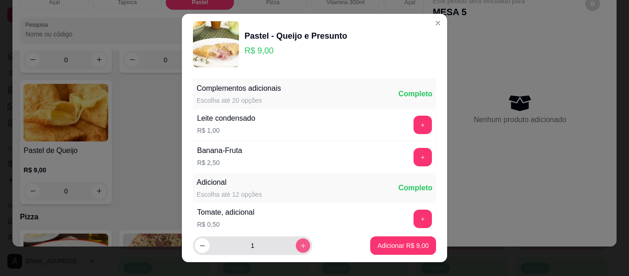
click at [295, 249] on button "increase-product-quantity" at bounding box center [302, 245] width 14 height 14
type input "2"
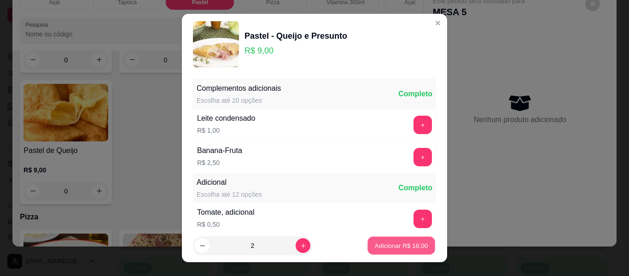
click at [384, 242] on p "Adicionar R$ 18,00" at bounding box center [401, 245] width 53 height 9
type input "2"
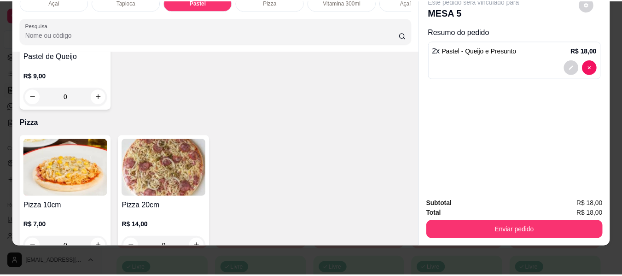
scroll to position [0, 0]
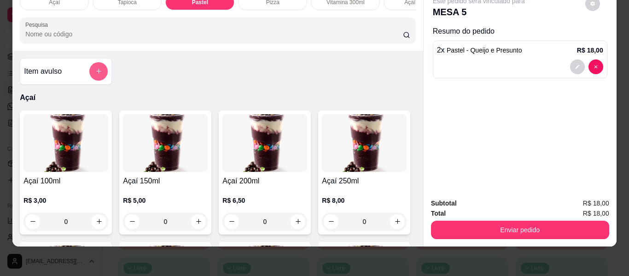
click at [96, 71] on icon "add-separate-item" at bounding box center [98, 71] width 5 height 5
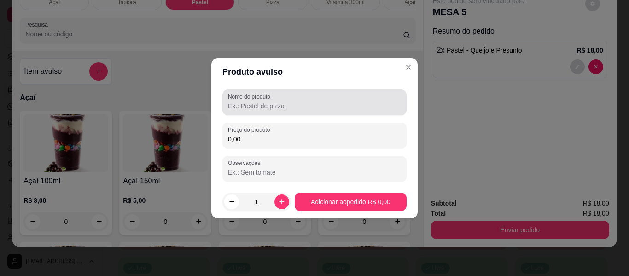
click at [243, 101] on input "Nome do produto" at bounding box center [314, 105] width 173 height 9
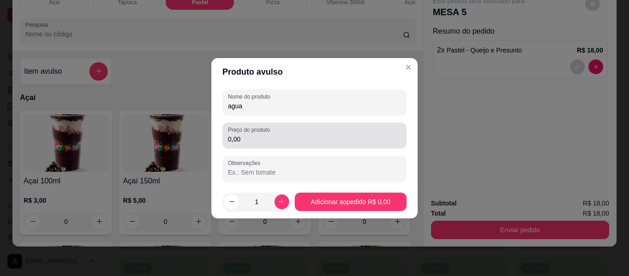
type input "agua"
click at [255, 142] on input "0,00" at bounding box center [314, 138] width 173 height 9
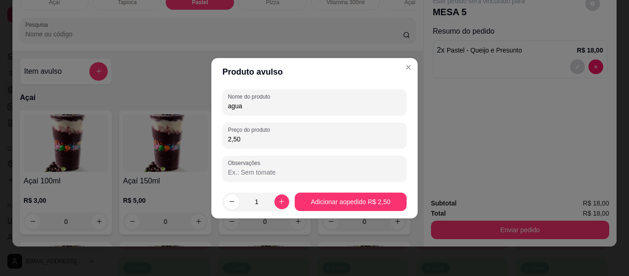
type input "2,50"
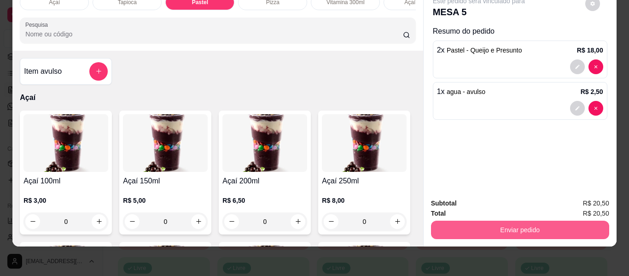
click at [499, 225] on button "Enviar pedido" at bounding box center [520, 229] width 178 height 18
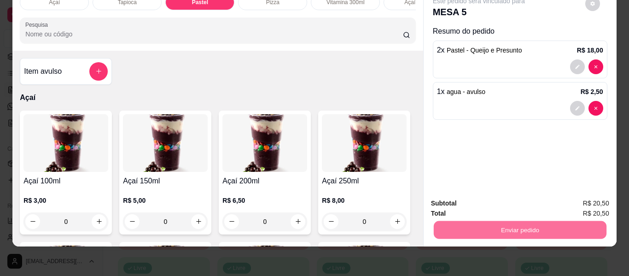
click at [479, 200] on button "Não registrar e enviar pedido" at bounding box center [489, 199] width 96 height 17
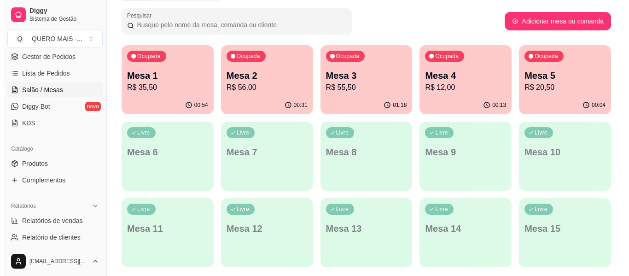
scroll to position [138, 0]
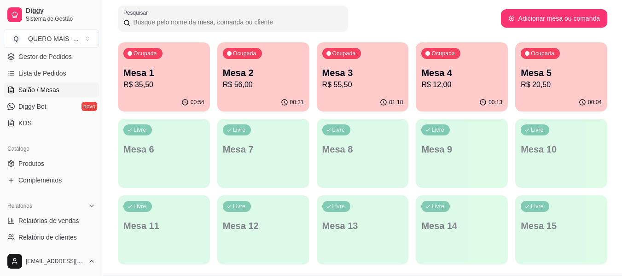
click at [167, 88] on p "R$ 35,50" at bounding box center [163, 84] width 81 height 11
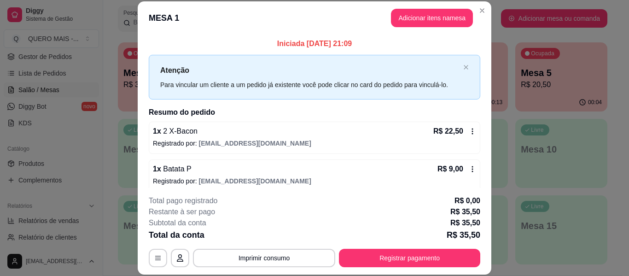
scroll to position [45, 0]
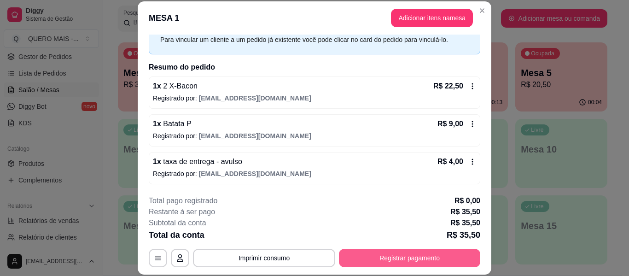
click at [362, 254] on button "Registrar pagamento" at bounding box center [409, 257] width 141 height 18
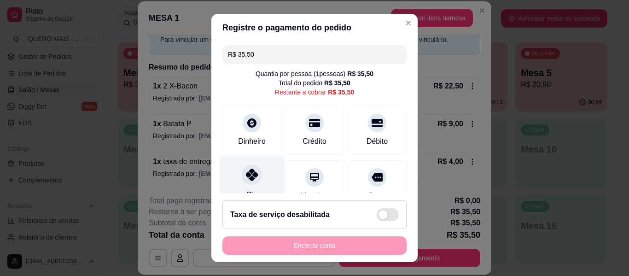
click at [246, 179] on icon at bounding box center [252, 174] width 12 height 12
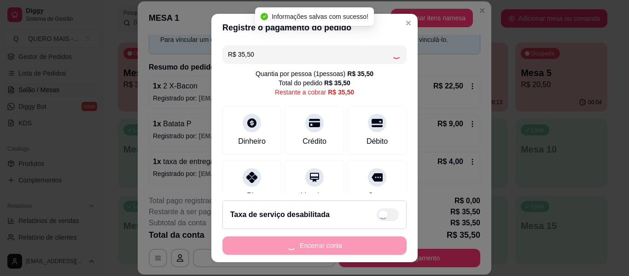
type input "R$ 0,00"
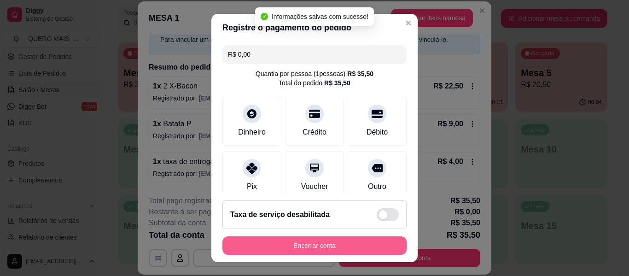
click at [287, 243] on button "Encerrar conta" at bounding box center [314, 245] width 184 height 18
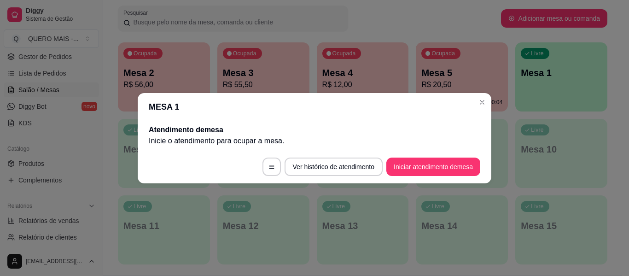
scroll to position [0, 0]
click at [424, 164] on button "Iniciar atendimento de mesa" at bounding box center [433, 166] width 94 height 18
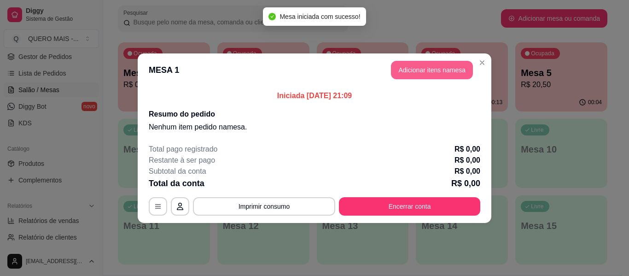
click at [423, 66] on button "Adicionar itens na mesa" at bounding box center [432, 70] width 82 height 18
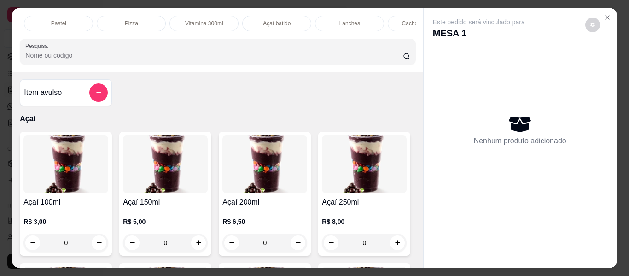
scroll to position [0, 142]
click at [324, 18] on div "Lanches" at bounding box center [348, 24] width 69 height 16
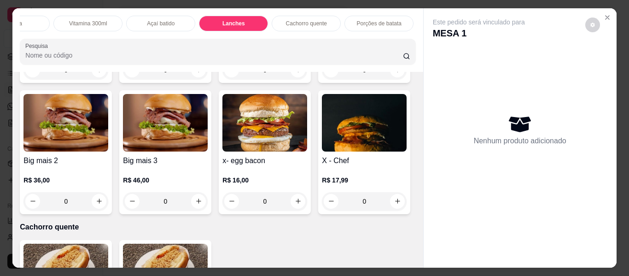
scroll to position [0, 260]
click at [288, 21] on p "Cachorro quente" at bounding box center [303, 23] width 41 height 7
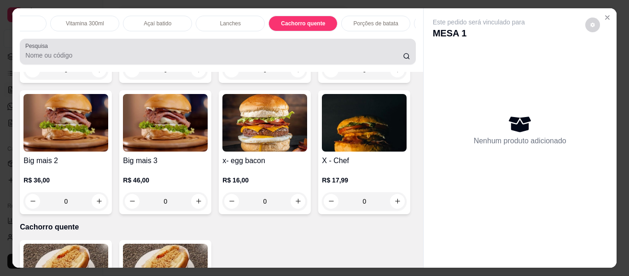
scroll to position [25, 0]
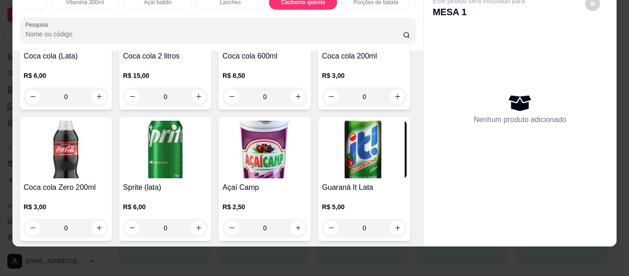
type input "1"
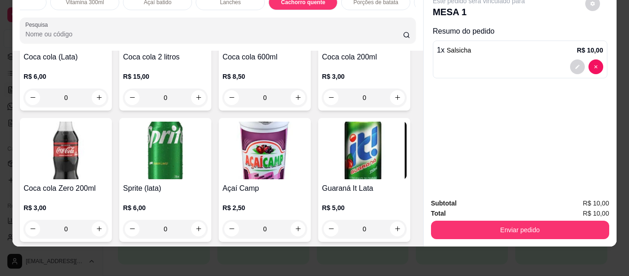
click at [570, 59] on button "decrease-product-quantity" at bounding box center [577, 66] width 15 height 15
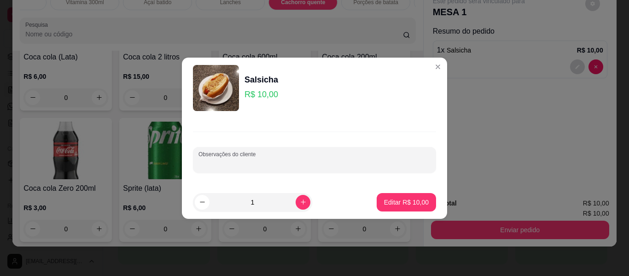
click at [265, 162] on input "Observações do cliente" at bounding box center [314, 163] width 232 height 9
type input "sem batata palha"
click at [300, 203] on icon "increase-product-quantity" at bounding box center [303, 201] width 7 height 7
type input "2"
click at [385, 203] on p "Editar R$ 20,00" at bounding box center [406, 201] width 45 height 9
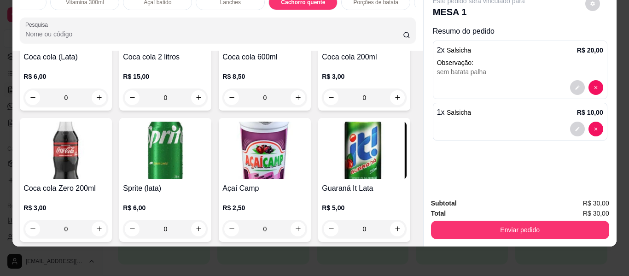
type input "2"
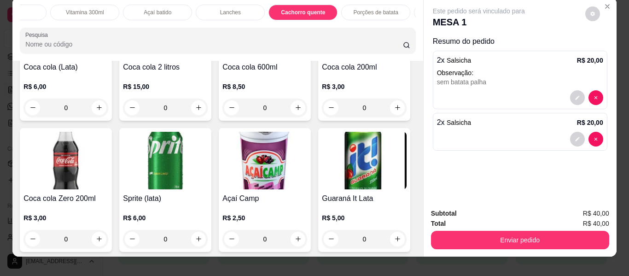
scroll to position [0, 0]
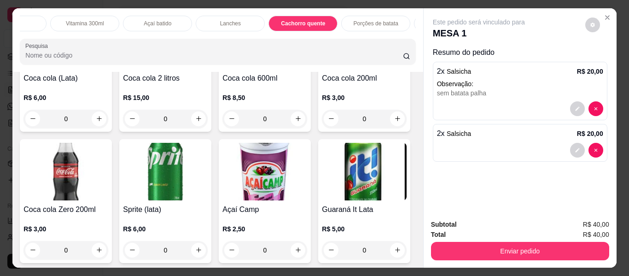
click at [224, 22] on p "Lanches" at bounding box center [230, 23] width 21 height 7
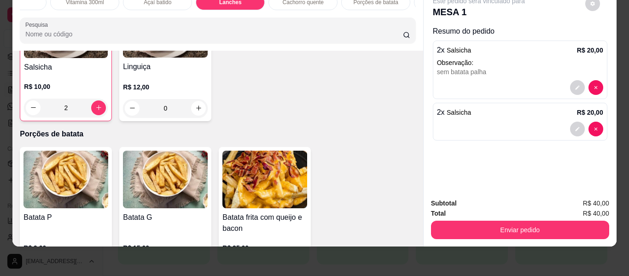
scroll to position [1857, 0]
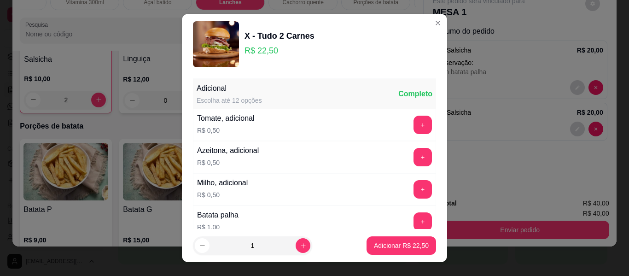
scroll to position [207, 0]
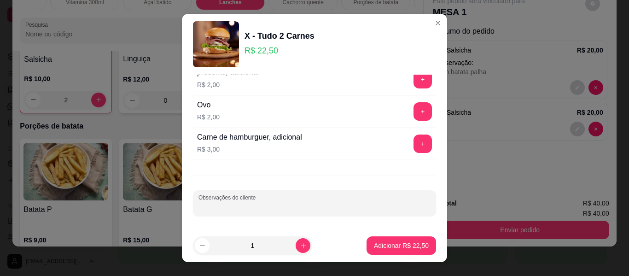
click at [290, 204] on input "Observações do cliente" at bounding box center [314, 206] width 232 height 9
type input "sem salada e sem molho"
click at [374, 246] on p "Adicionar R$ 22,50" at bounding box center [401, 245] width 55 height 9
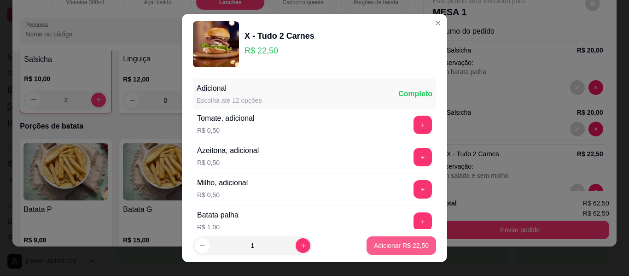
click at [384, 244] on p "Adicionar R$ 22,50" at bounding box center [401, 245] width 55 height 9
type input "1"
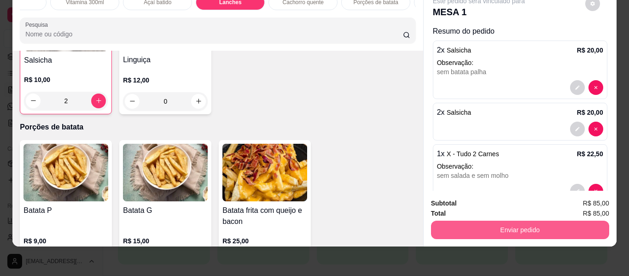
click at [490, 221] on button "Enviar pedido" at bounding box center [520, 229] width 178 height 18
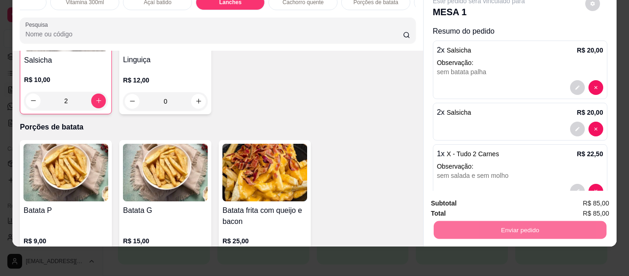
click at [486, 198] on button "Não registrar e enviar pedido" at bounding box center [489, 199] width 96 height 17
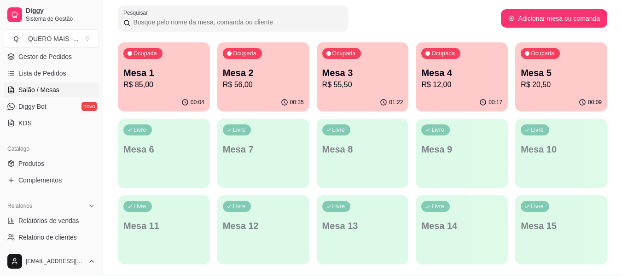
click at [230, 87] on p "R$ 56,00" at bounding box center [263, 84] width 81 height 11
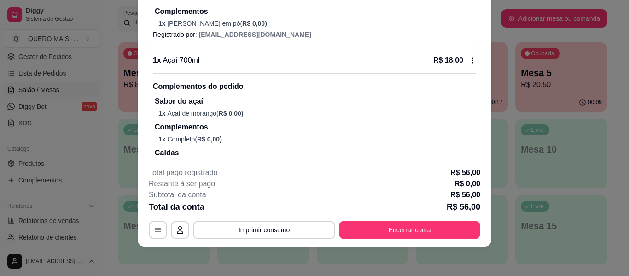
scroll to position [356, 0]
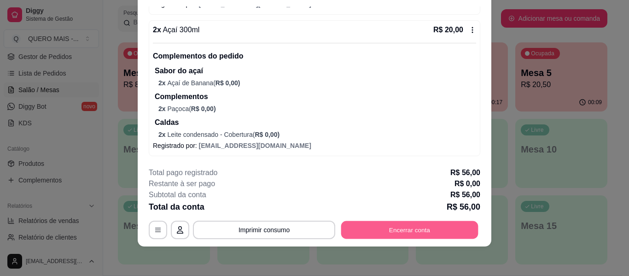
click at [362, 228] on button "Encerrar conta" at bounding box center [409, 230] width 137 height 18
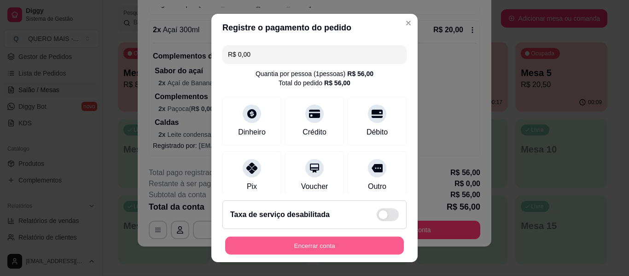
click at [317, 243] on button "Encerrar conta" at bounding box center [314, 245] width 179 height 18
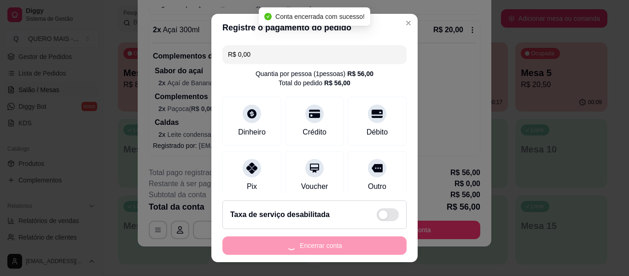
scroll to position [0, 0]
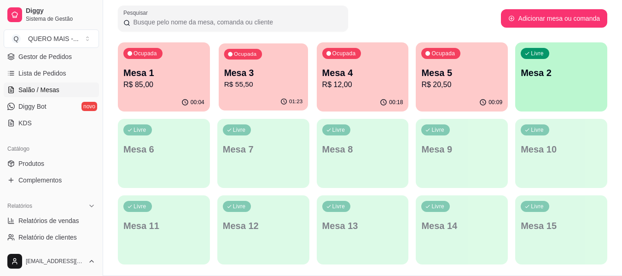
click at [259, 96] on div "01:23" at bounding box center [263, 101] width 89 height 17
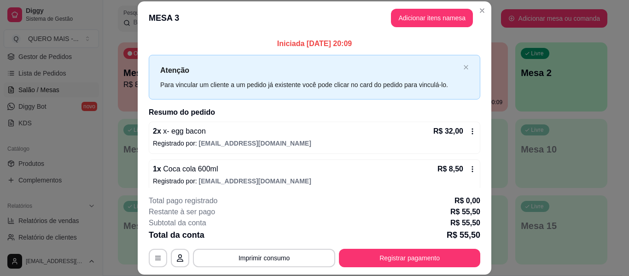
scroll to position [45, 0]
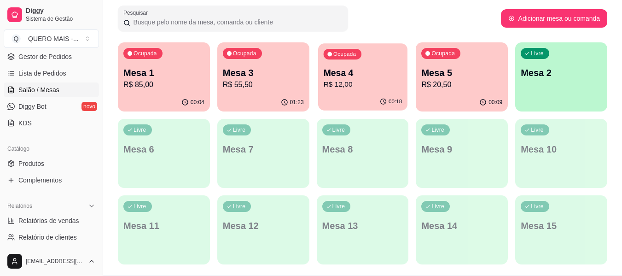
click at [379, 93] on div "00:18" at bounding box center [362, 101] width 89 height 17
click at [472, 100] on div "00:09" at bounding box center [461, 102] width 92 height 18
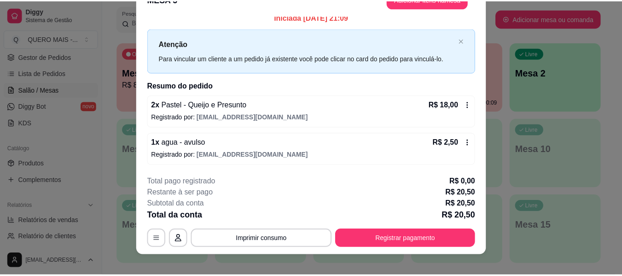
scroll to position [28, 0]
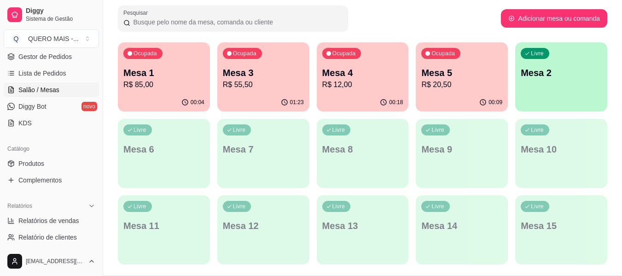
click at [274, 99] on div "01:23" at bounding box center [263, 102] width 92 height 18
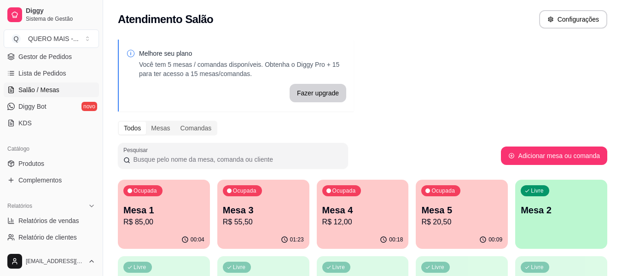
scroll to position [0, 0]
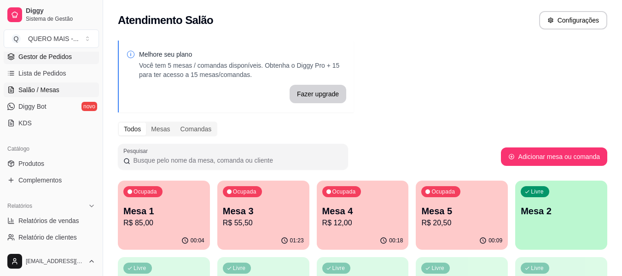
click at [43, 57] on span "Gestor de Pedidos" at bounding box center [44, 56] width 53 height 9
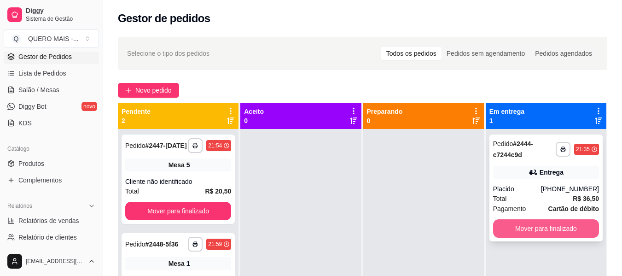
click at [502, 227] on button "Mover para finalizado" at bounding box center [546, 228] width 106 height 18
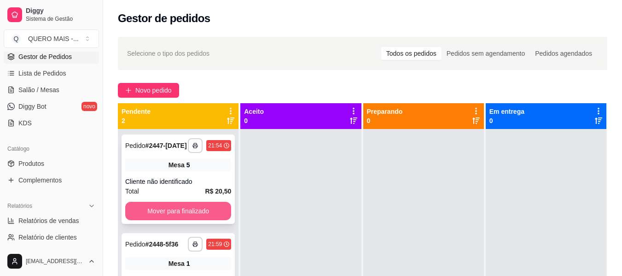
click at [216, 209] on button "Mover para finalizado" at bounding box center [178, 211] width 106 height 18
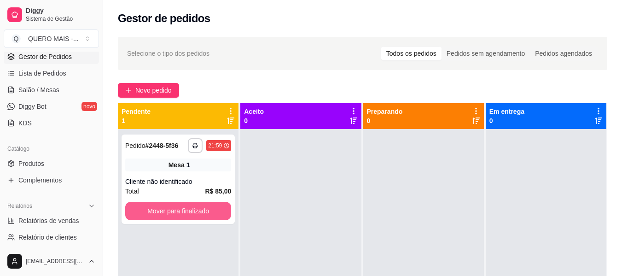
click at [216, 211] on button "Mover para finalizado" at bounding box center [178, 211] width 106 height 18
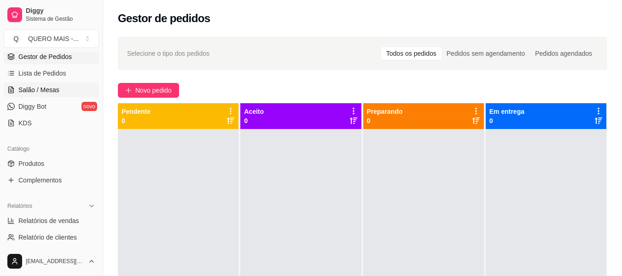
click at [27, 90] on span "Salão / Mesas" at bounding box center [38, 89] width 41 height 9
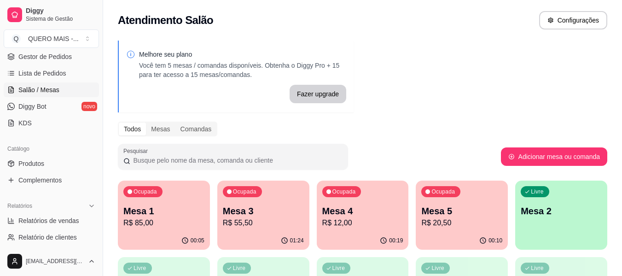
click at [360, 234] on div "00:19" at bounding box center [363, 240] width 92 height 18
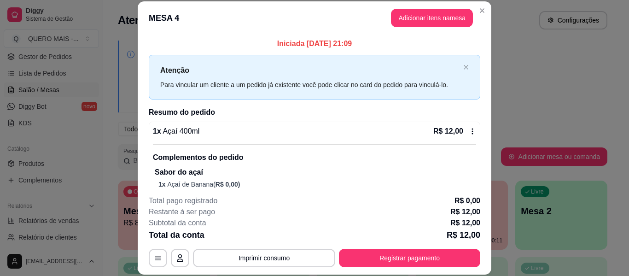
click at [389, 252] on button "Registrar pagamento" at bounding box center [409, 257] width 141 height 18
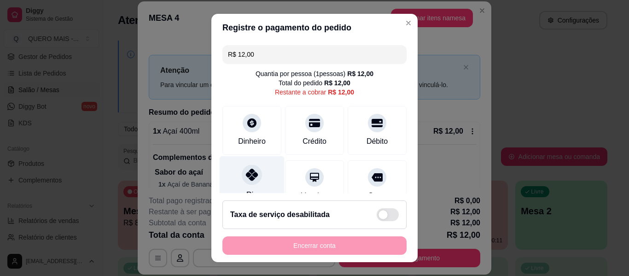
click at [242, 167] on div at bounding box center [252, 174] width 20 height 20
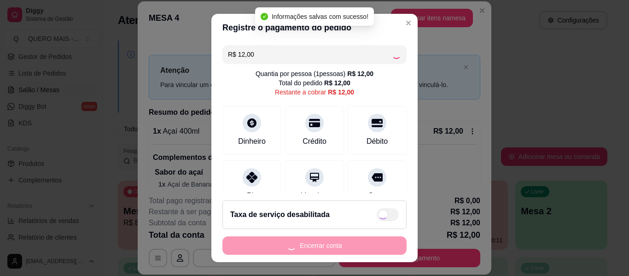
type input "R$ 0,00"
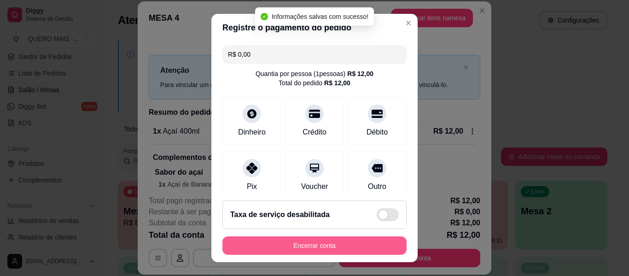
click at [297, 248] on button "Encerrar conta" at bounding box center [314, 245] width 184 height 18
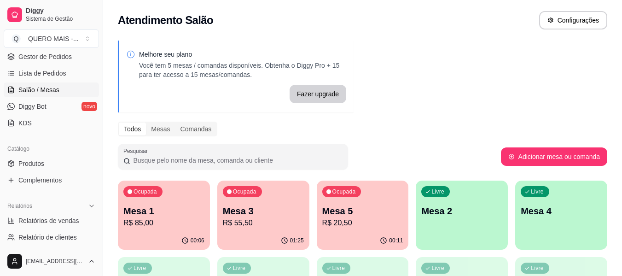
click at [236, 232] on div "01:25" at bounding box center [263, 240] width 92 height 18
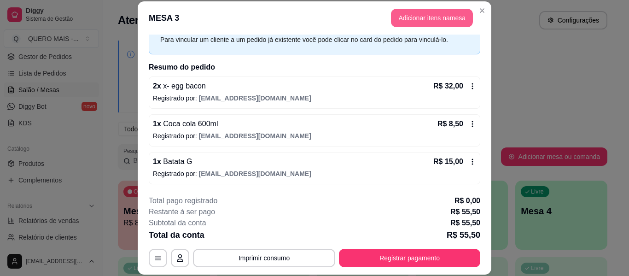
click at [432, 23] on button "Adicionar itens na mesa" at bounding box center [432, 18] width 82 height 18
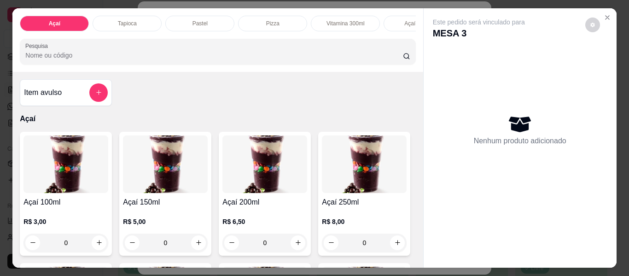
scroll to position [0, 473]
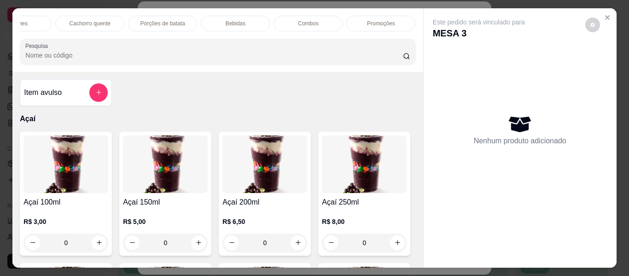
click at [225, 20] on p "Bebidas" at bounding box center [235, 23] width 20 height 7
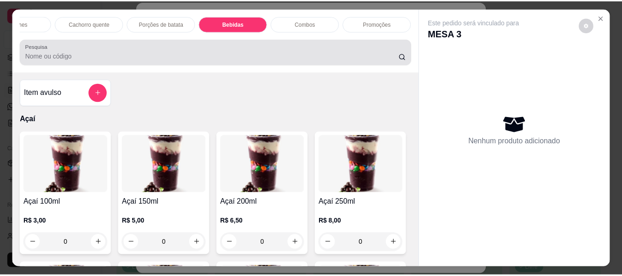
scroll to position [25, 0]
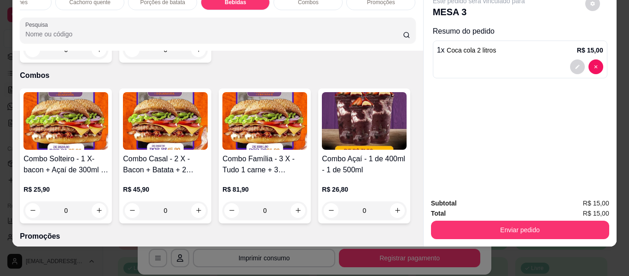
type input "1"
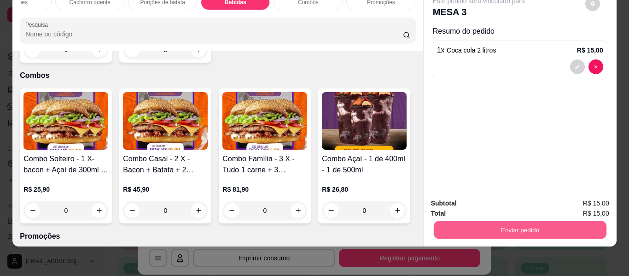
click at [448, 224] on button "Enviar pedido" at bounding box center [519, 230] width 173 height 18
click at [480, 200] on button "Não registrar e enviar pedido" at bounding box center [489, 199] width 96 height 17
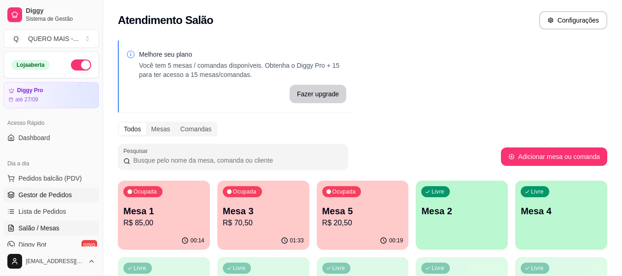
scroll to position [230, 0]
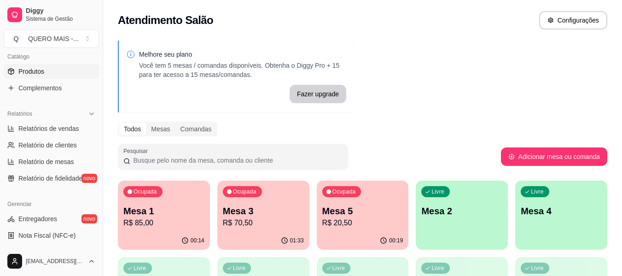
click at [40, 69] on span "Produtos" at bounding box center [31, 71] width 26 height 9
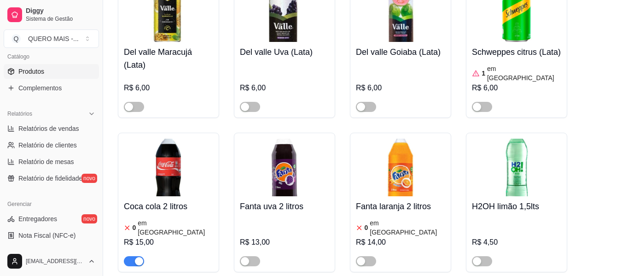
scroll to position [3589, 0]
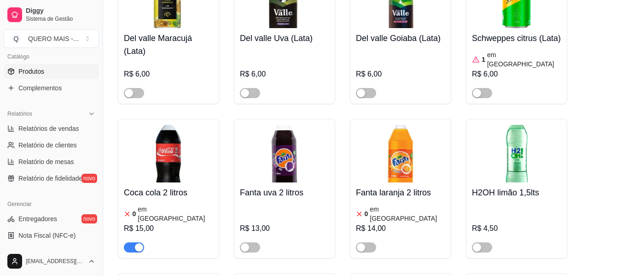
click at [171, 128] on img at bounding box center [168, 154] width 89 height 58
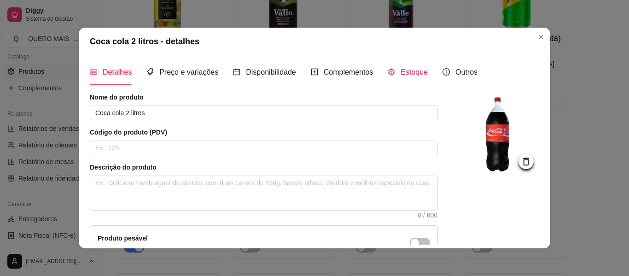
click at [400, 73] on span "Estoque" at bounding box center [413, 72] width 27 height 8
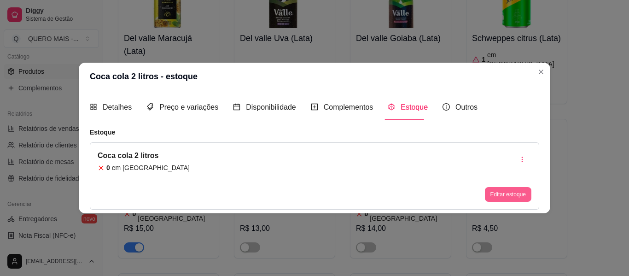
click at [500, 190] on button "Editar estoque" at bounding box center [507, 194] width 46 height 15
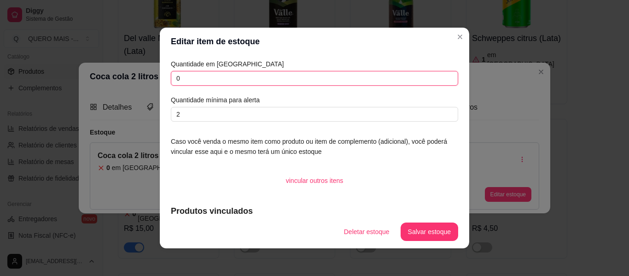
click at [230, 78] on input "0" at bounding box center [314, 78] width 287 height 15
type input "4"
click at [415, 233] on button "Salvar estoque" at bounding box center [429, 231] width 58 height 18
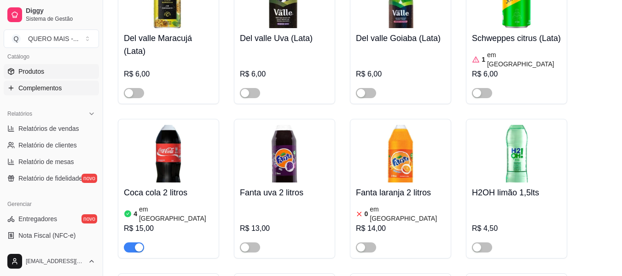
scroll to position [0, 0]
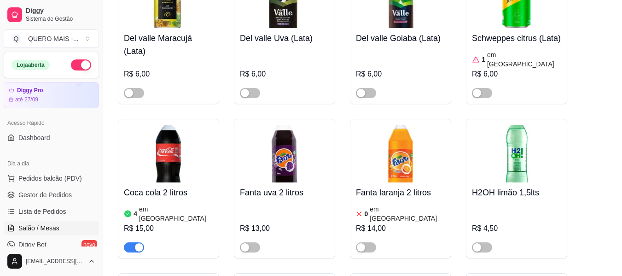
click at [48, 228] on span "Salão / Mesas" at bounding box center [38, 227] width 41 height 9
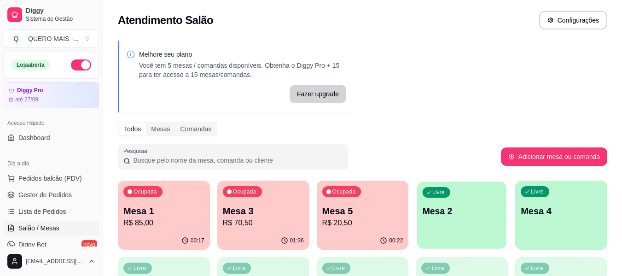
click at [472, 236] on div "Livre Mesa 2" at bounding box center [461, 209] width 89 height 56
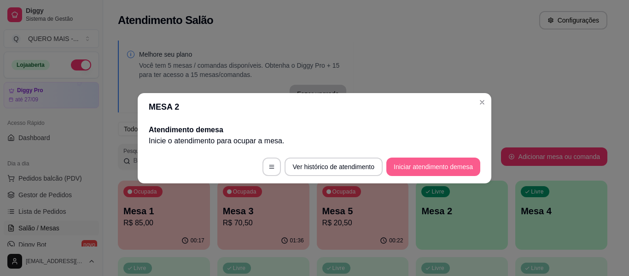
click at [411, 171] on button "Iniciar atendimento de mesa" at bounding box center [433, 166] width 94 height 18
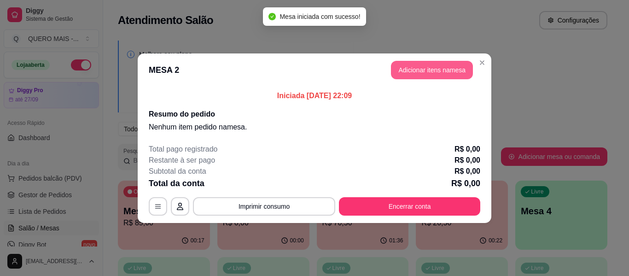
click at [424, 70] on button "Adicionar itens na mesa" at bounding box center [432, 70] width 82 height 18
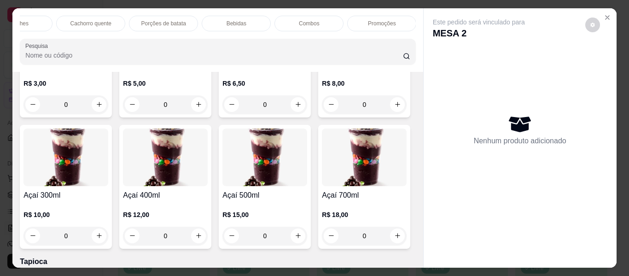
scroll to position [276, 0]
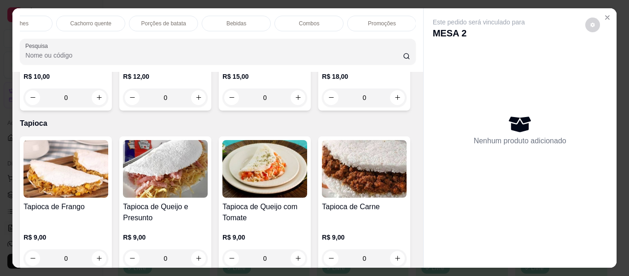
click at [322, 107] on div "0" at bounding box center [364, 97] width 85 height 18
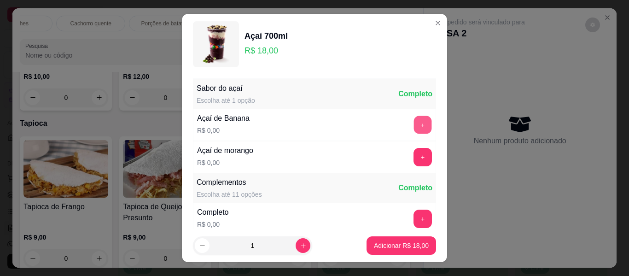
click at [414, 126] on button "+" at bounding box center [423, 125] width 18 height 18
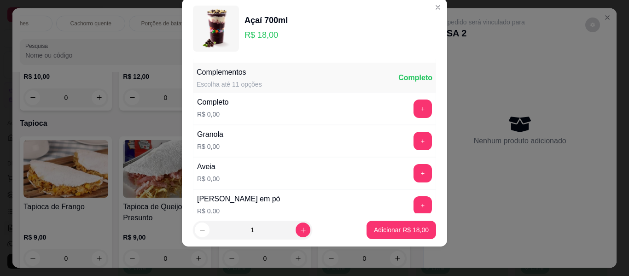
scroll to position [98, 0]
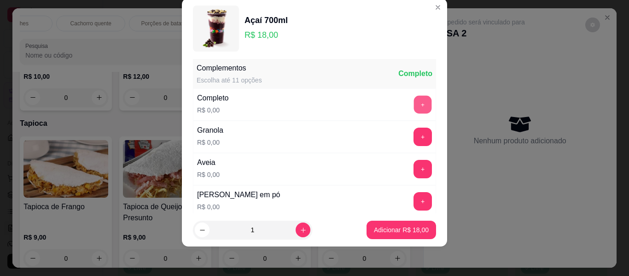
click at [414, 104] on button "+" at bounding box center [423, 105] width 18 height 18
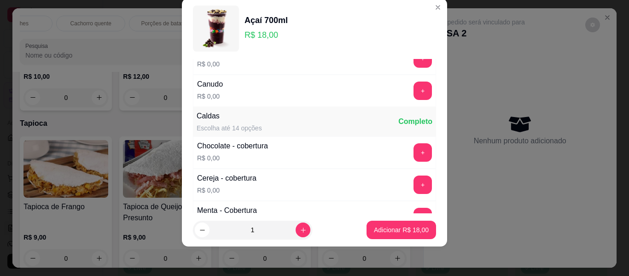
scroll to position [513, 0]
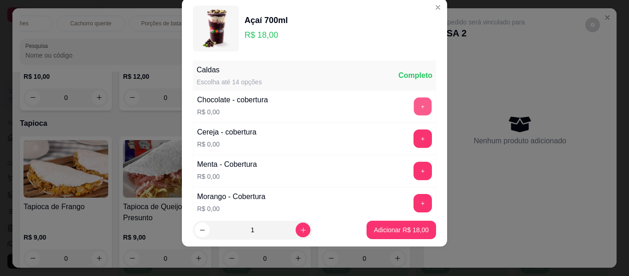
click at [414, 106] on button "+" at bounding box center [423, 107] width 18 height 18
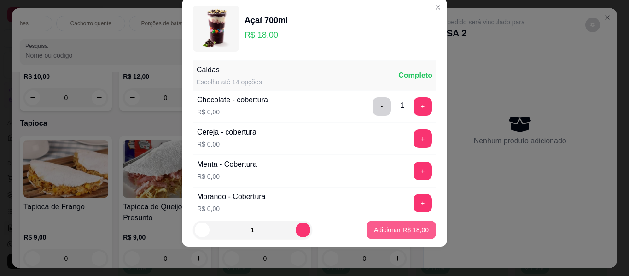
click at [387, 230] on p "Adicionar R$ 18,00" at bounding box center [401, 229] width 55 height 9
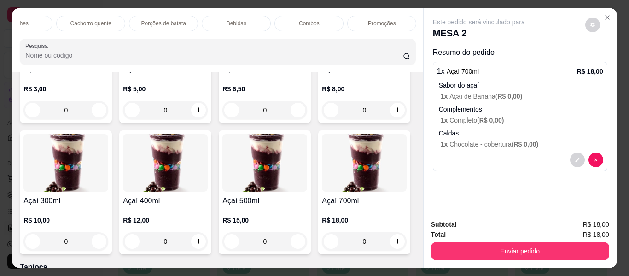
scroll to position [138, 0]
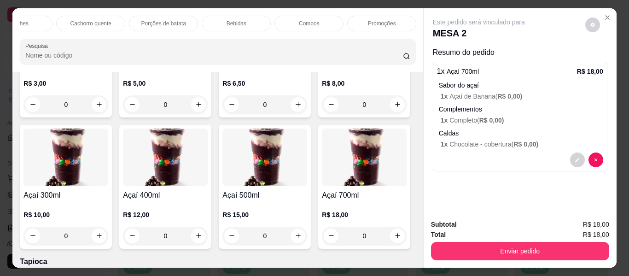
click at [208, 242] on div "0" at bounding box center [165, 235] width 85 height 18
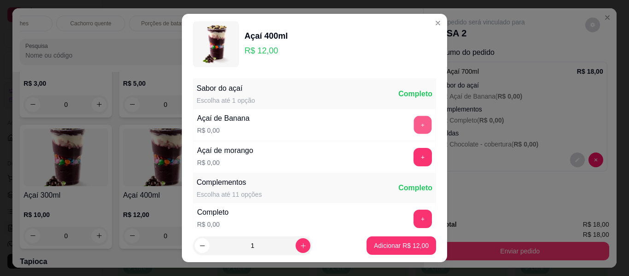
click at [414, 126] on button "+" at bounding box center [423, 125] width 18 height 18
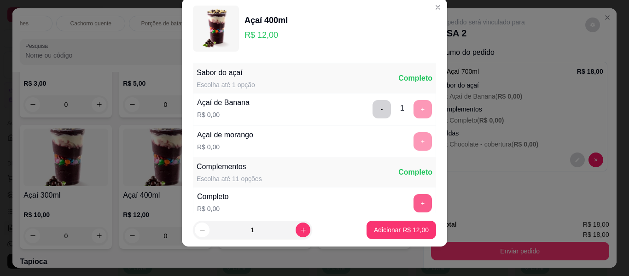
scroll to position [98, 0]
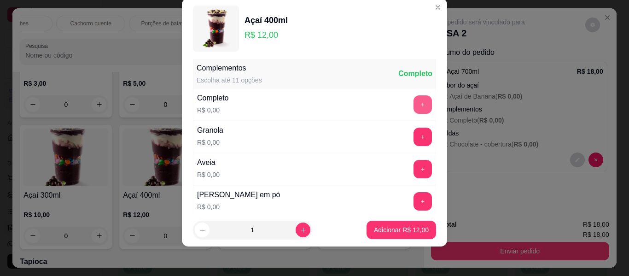
click at [413, 105] on button "+" at bounding box center [422, 104] width 18 height 18
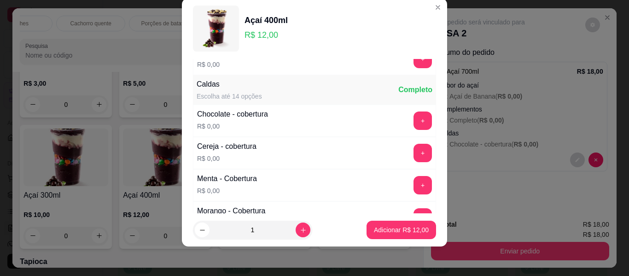
scroll to position [513, 0]
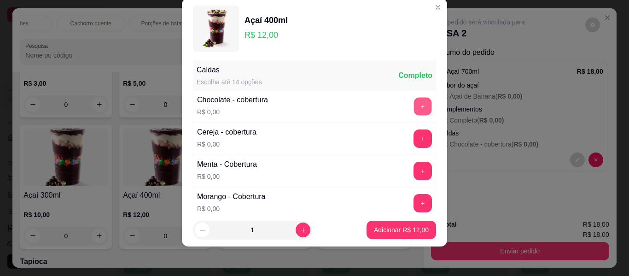
click at [414, 111] on button "+" at bounding box center [423, 107] width 18 height 18
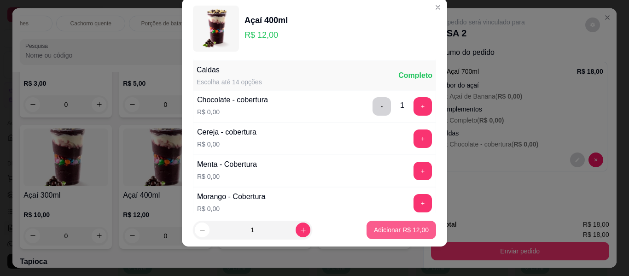
click at [383, 229] on p "Adicionar R$ 12,00" at bounding box center [401, 229] width 55 height 9
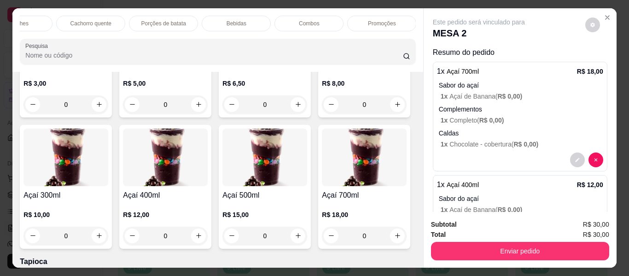
scroll to position [0, 0]
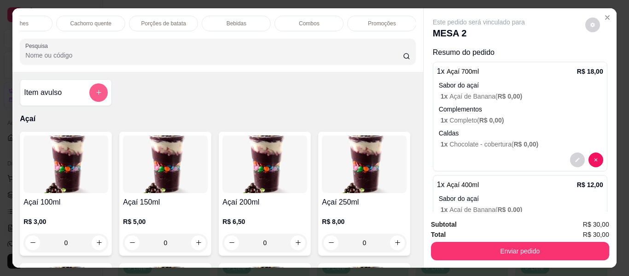
click at [102, 102] on div at bounding box center [98, 92] width 18 height 18
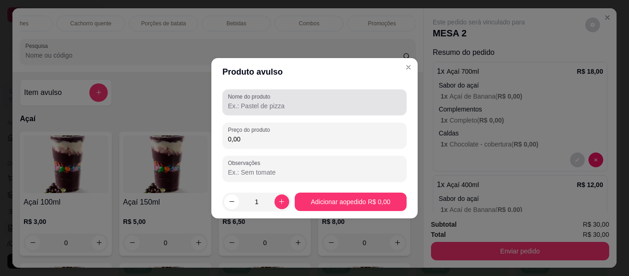
click at [265, 115] on div "Nome do produto" at bounding box center [314, 102] width 184 height 26
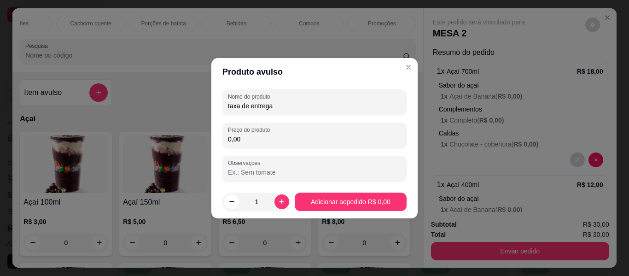
type input "taxa de entrega"
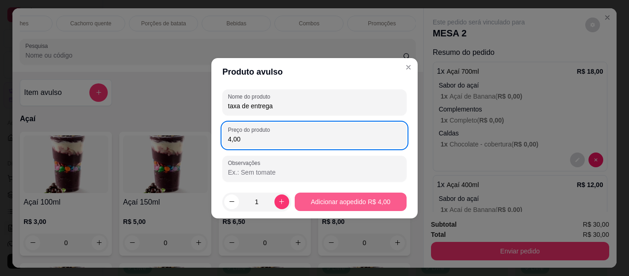
type input "4,00"
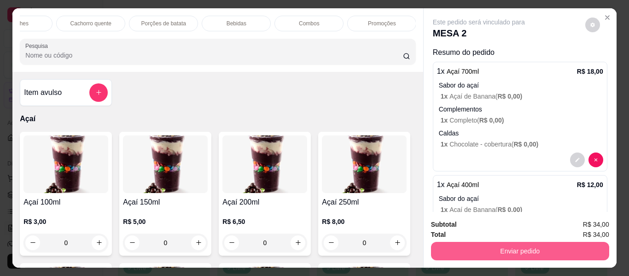
click at [475, 249] on button "Enviar pedido" at bounding box center [520, 251] width 178 height 18
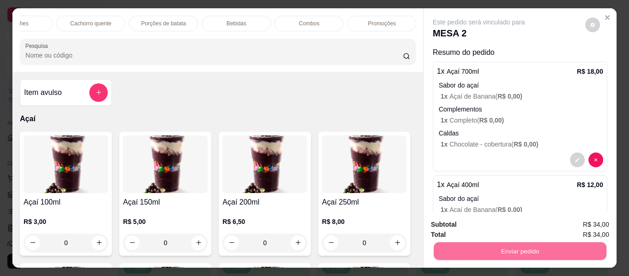
click at [461, 226] on button "Não registrar e enviar pedido" at bounding box center [489, 224] width 96 height 17
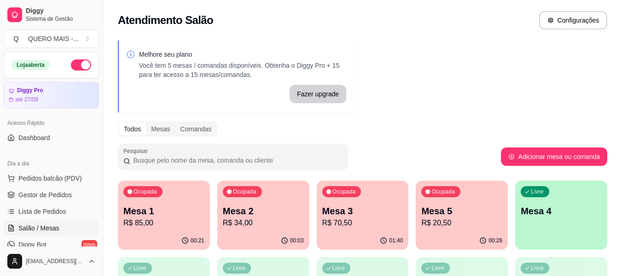
click at [336, 221] on p "R$ 70,50" at bounding box center [362, 222] width 81 height 11
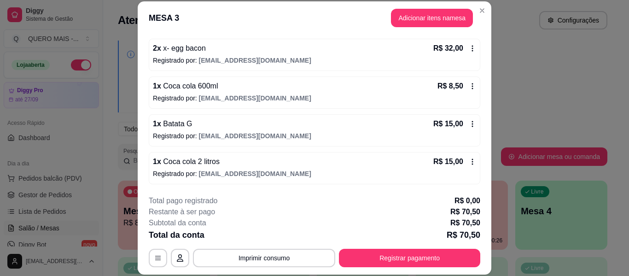
scroll to position [28, 0]
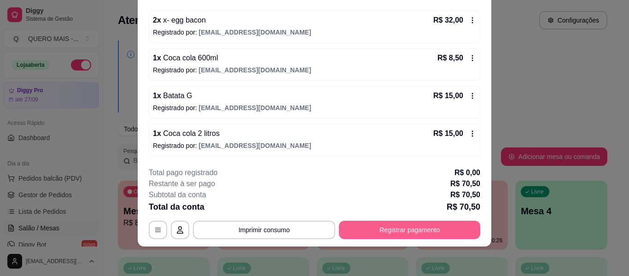
click at [413, 225] on button "Registrar pagamento" at bounding box center [409, 229] width 141 height 18
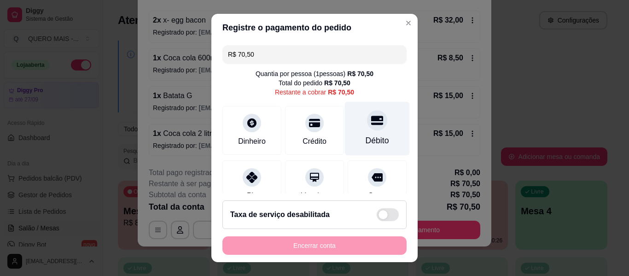
click at [371, 124] on icon at bounding box center [377, 119] width 12 height 9
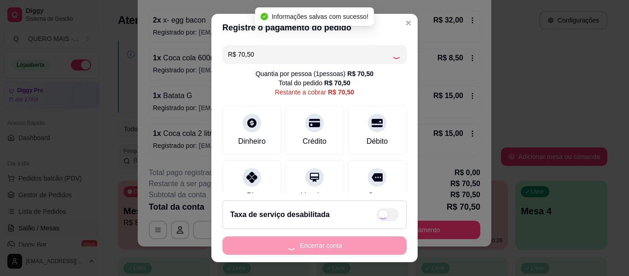
type input "R$ 0,00"
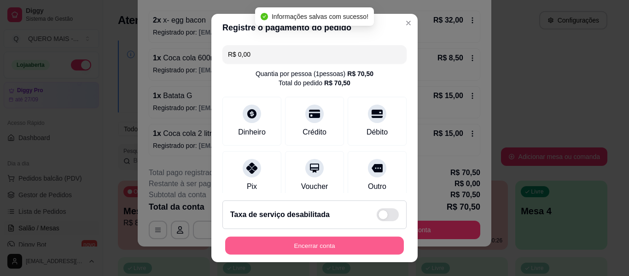
click at [321, 244] on button "Encerrar conta" at bounding box center [314, 245] width 179 height 18
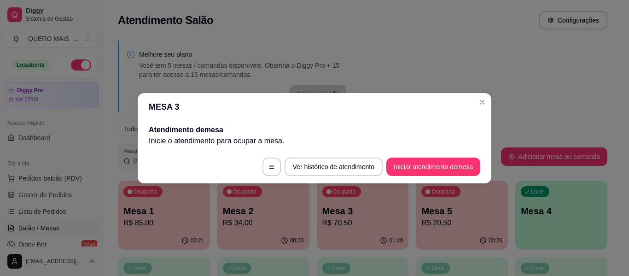
scroll to position [0, 0]
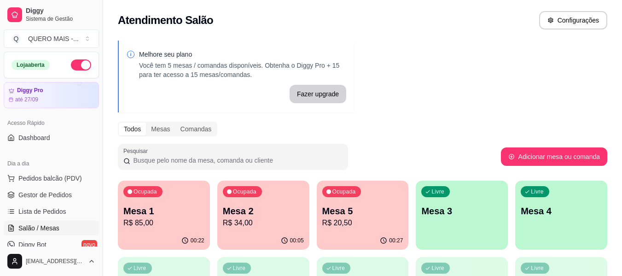
click at [326, 228] on p "R$ 20,50" at bounding box center [362, 222] width 81 height 11
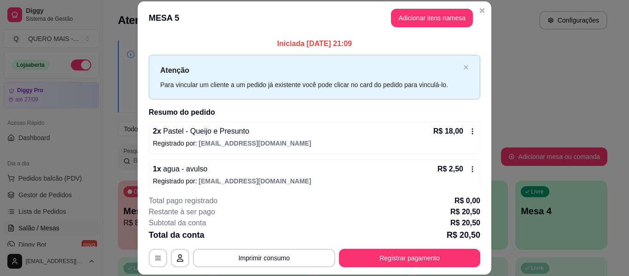
scroll to position [7, 0]
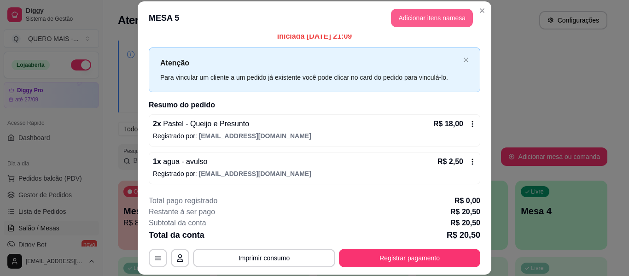
click at [408, 14] on button "Adicionar itens na mesa" at bounding box center [432, 18] width 82 height 18
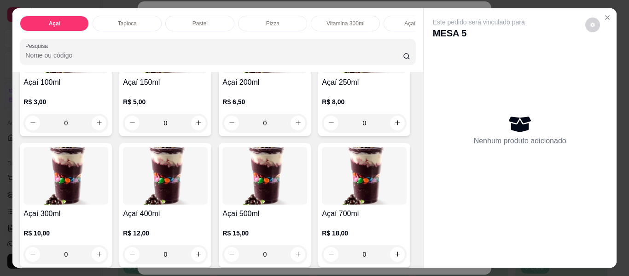
scroll to position [184, 0]
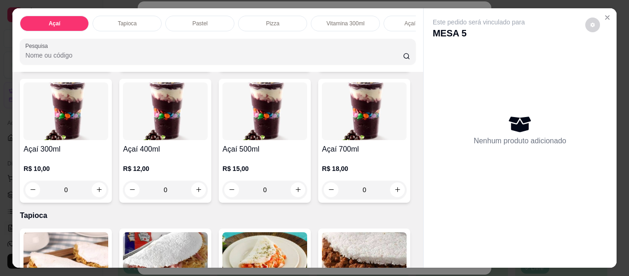
click at [208, 196] on div "0" at bounding box center [165, 189] width 85 height 18
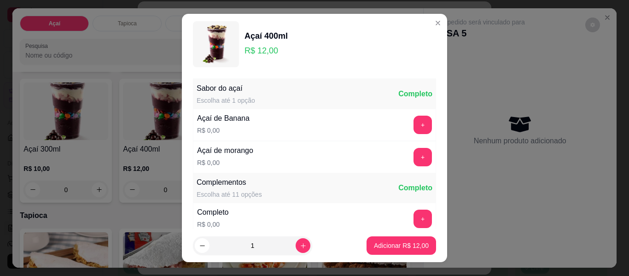
click at [410, 161] on div "+" at bounding box center [423, 157] width 26 height 18
click at [414, 156] on button "+" at bounding box center [423, 157] width 18 height 18
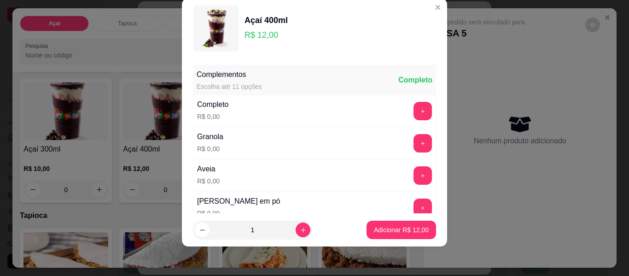
scroll to position [98, 0]
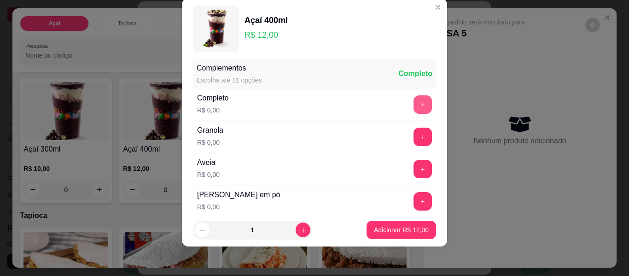
click at [413, 104] on button "+" at bounding box center [422, 104] width 18 height 18
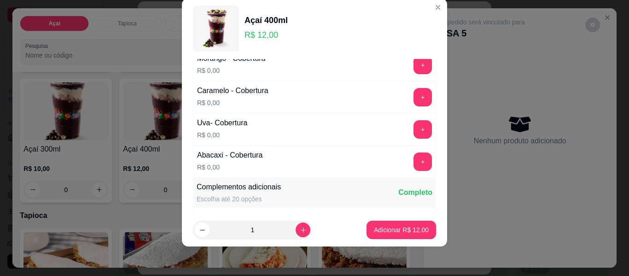
scroll to position [605, 0]
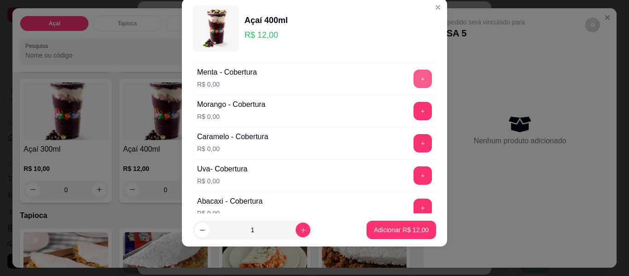
click at [409, 69] on div "Menta - Cobertura R$ 0,00 +" at bounding box center [314, 79] width 243 height 32
click at [413, 75] on button "+" at bounding box center [422, 78] width 18 height 18
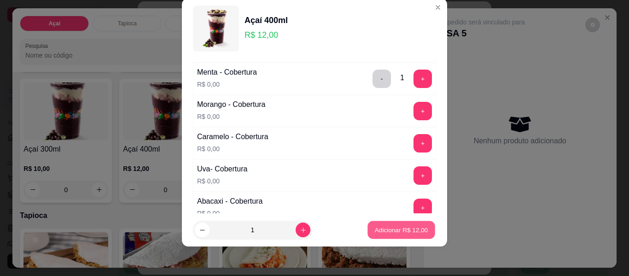
click at [383, 229] on p "Adicionar R$ 12,00" at bounding box center [401, 229] width 53 height 9
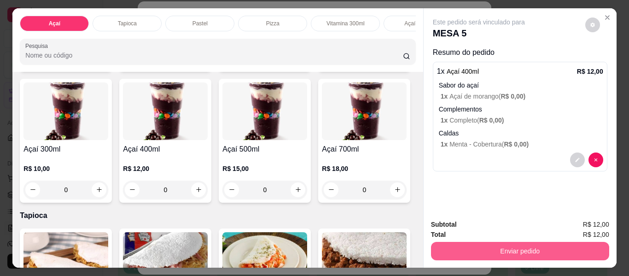
click at [493, 248] on button "Enviar pedido" at bounding box center [520, 251] width 178 height 18
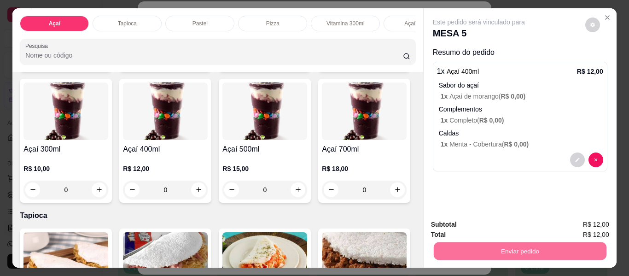
click at [473, 223] on button "Não registrar e enviar pedido" at bounding box center [489, 224] width 93 height 17
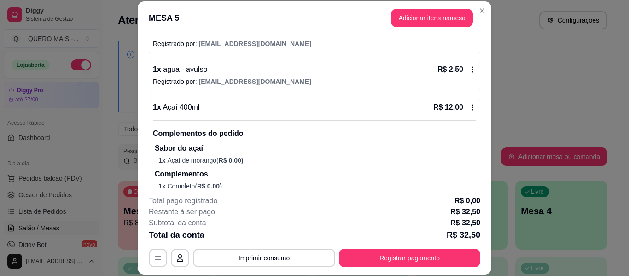
scroll to position [149, 0]
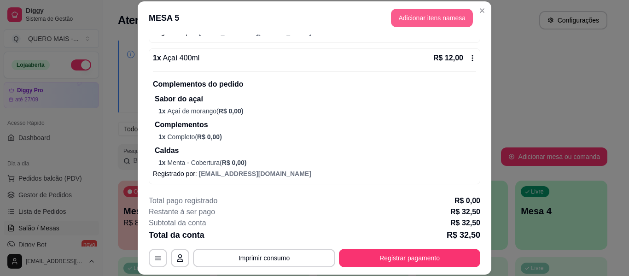
click at [420, 16] on button "Adicionar itens na mesa" at bounding box center [432, 18] width 82 height 18
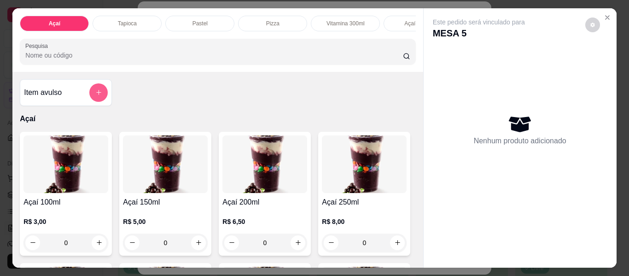
click at [99, 94] on button "add-separate-item" at bounding box center [98, 92] width 18 height 18
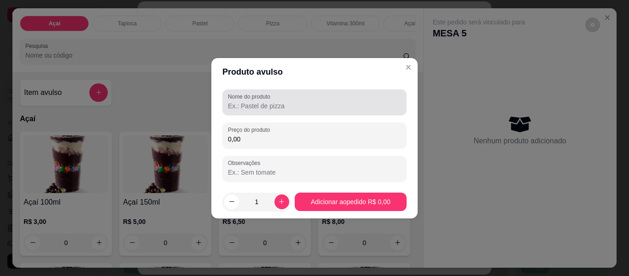
click at [256, 105] on input "Nome do produto" at bounding box center [314, 105] width 173 height 9
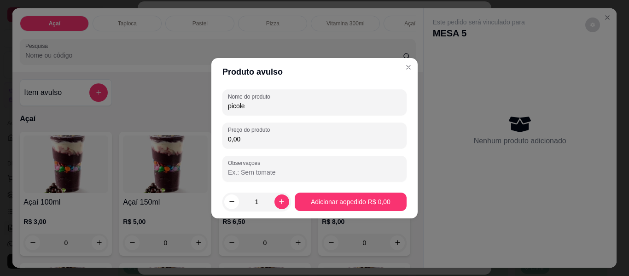
type input "picole"
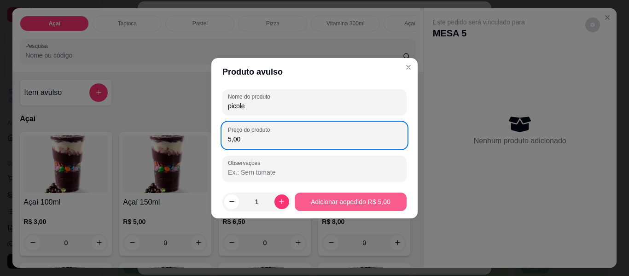
type input "5,00"
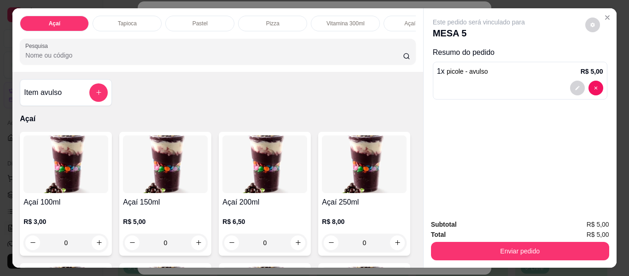
click at [502, 234] on div "Total R$ 5,00" at bounding box center [520, 234] width 178 height 10
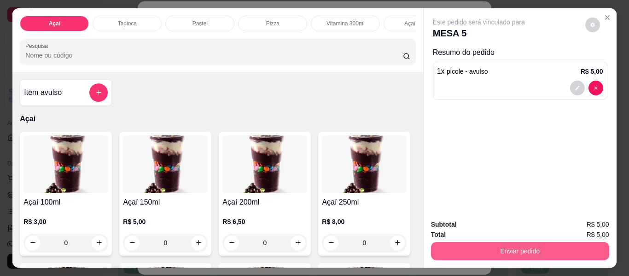
click at [501, 249] on button "Enviar pedido" at bounding box center [520, 251] width 178 height 18
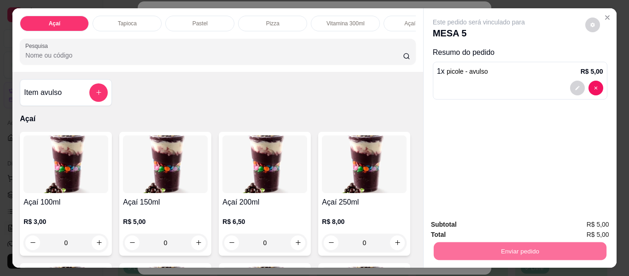
click at [484, 224] on button "Não registrar e enviar pedido" at bounding box center [489, 224] width 96 height 17
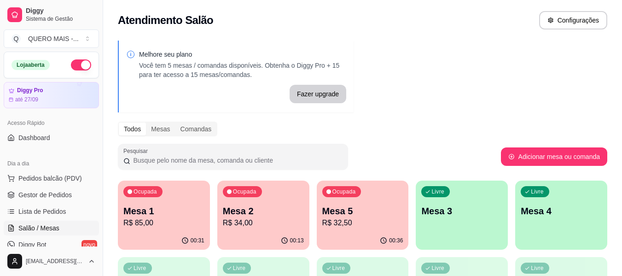
click at [144, 232] on div "00:31" at bounding box center [164, 240] width 92 height 18
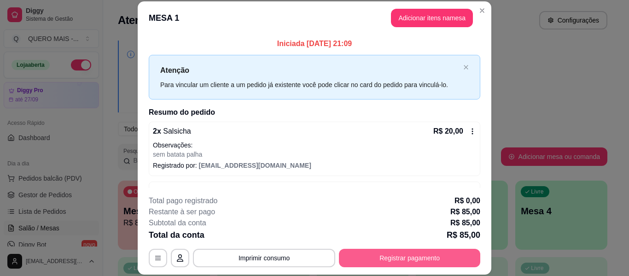
click at [413, 263] on button "Registrar pagamento" at bounding box center [409, 257] width 141 height 18
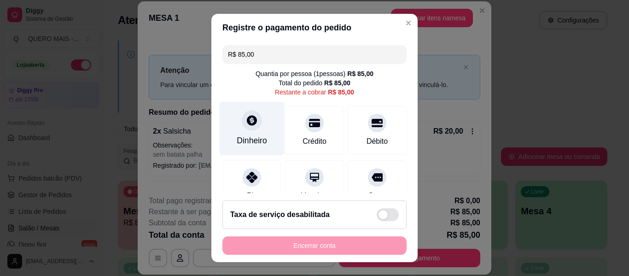
click at [246, 121] on icon at bounding box center [252, 120] width 12 height 12
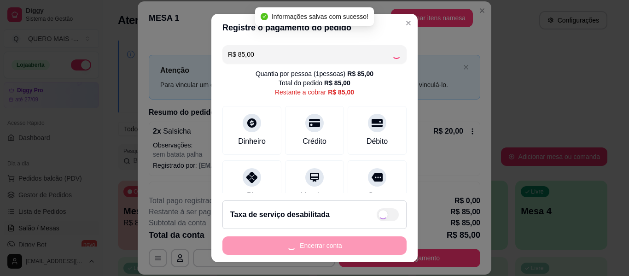
type input "R$ 0,00"
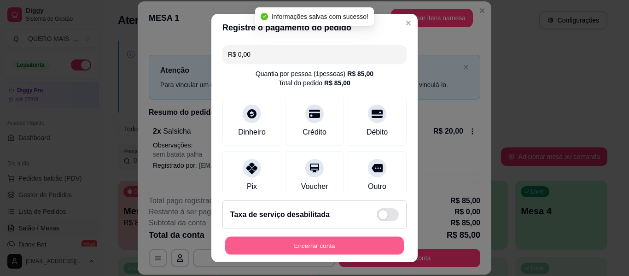
click at [300, 247] on button "Encerrar conta" at bounding box center [314, 245] width 179 height 18
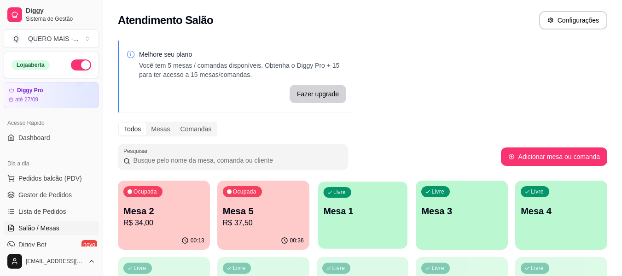
click at [384, 223] on div "Livre Mesa 1" at bounding box center [362, 209] width 89 height 56
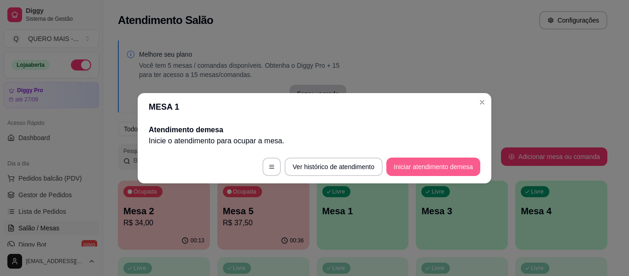
click at [441, 170] on button "Iniciar atendimento de mesa" at bounding box center [433, 166] width 94 height 18
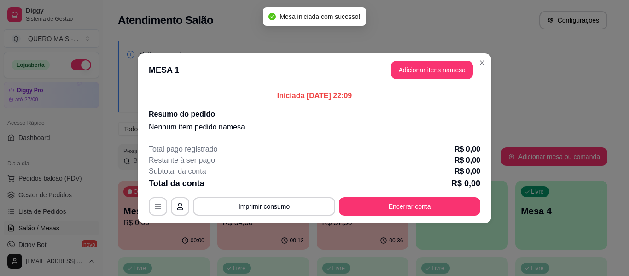
click at [424, 75] on button "Adicionar itens na mesa" at bounding box center [432, 70] width 82 height 18
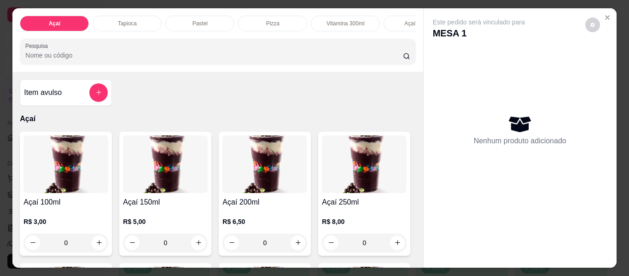
scroll to position [0, 247]
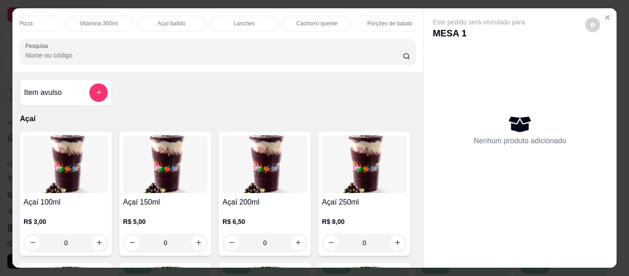
click at [225, 18] on div "Lanches" at bounding box center [243, 24] width 69 height 16
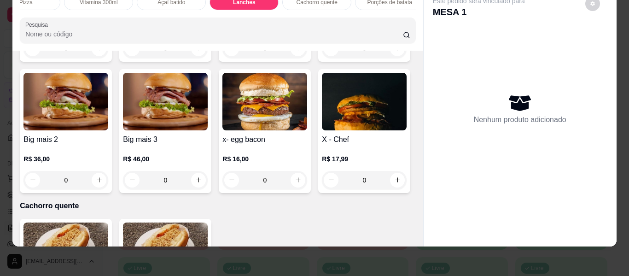
scroll to position [1811, 0]
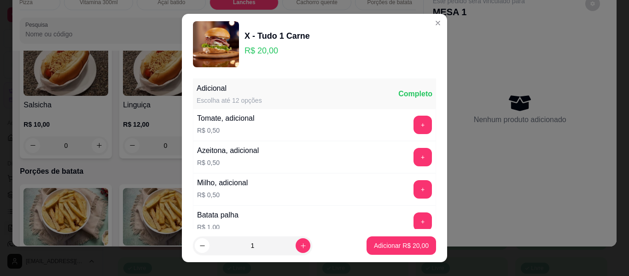
scroll to position [207, 0]
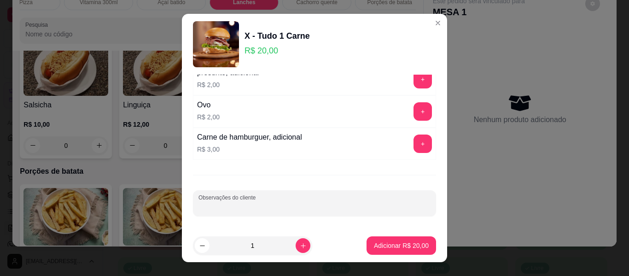
click at [311, 210] on input "Observações do cliente" at bounding box center [314, 206] width 232 height 9
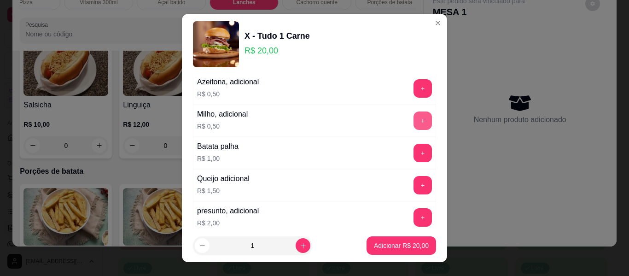
type input "sem salada"
click at [413, 117] on button "+" at bounding box center [422, 120] width 18 height 18
click at [381, 247] on p "Adicionar R$ 20,50" at bounding box center [401, 245] width 55 height 9
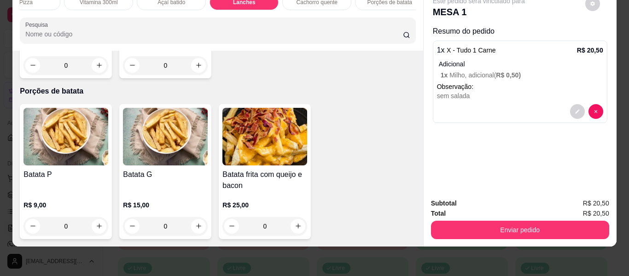
scroll to position [1903, 0]
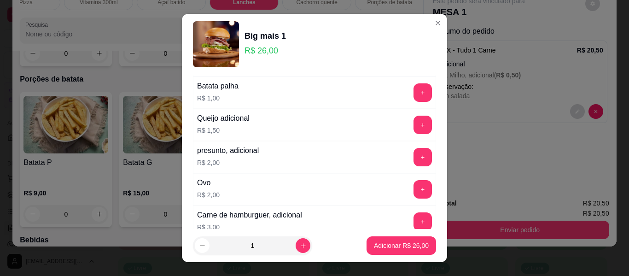
scroll to position [16, 0]
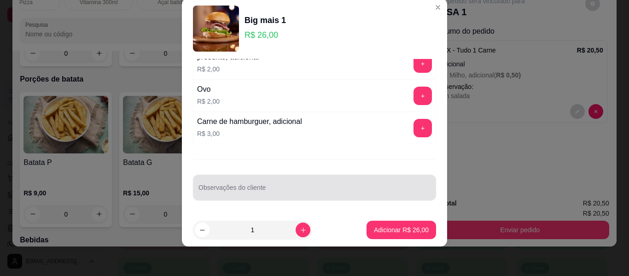
click at [282, 202] on div "Adicional Escolha até 12 opções Completo Tomate, adicional R$ 0,50 + Azeitona, …" at bounding box center [314, 136] width 265 height 154
click at [280, 191] on input "Observações do cliente" at bounding box center [314, 190] width 232 height 9
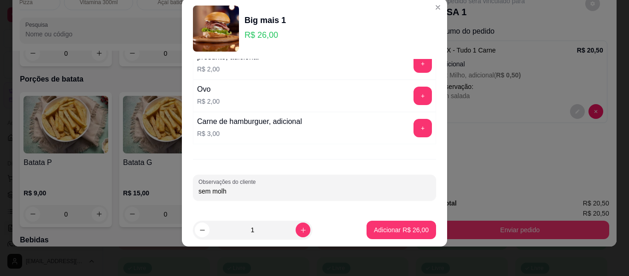
type input "sem molho"
click at [391, 226] on p "Adicionar R$ 26,00" at bounding box center [401, 229] width 53 height 9
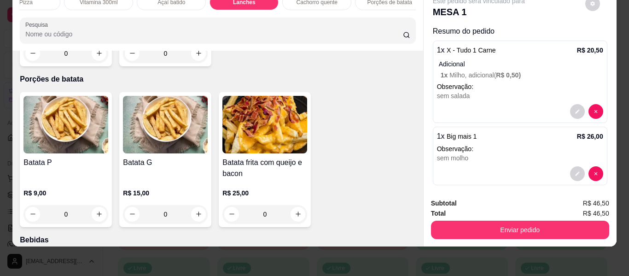
click at [462, 223] on button "Enviar pedido" at bounding box center [520, 229] width 178 height 18
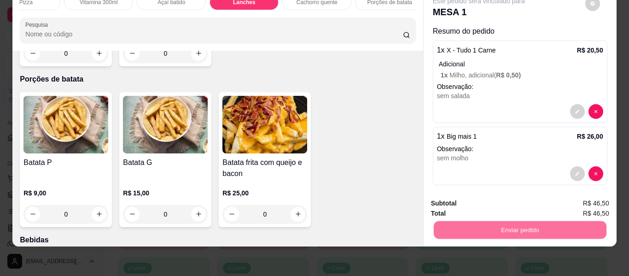
click at [470, 198] on button "Não registrar e enviar pedido" at bounding box center [489, 199] width 96 height 17
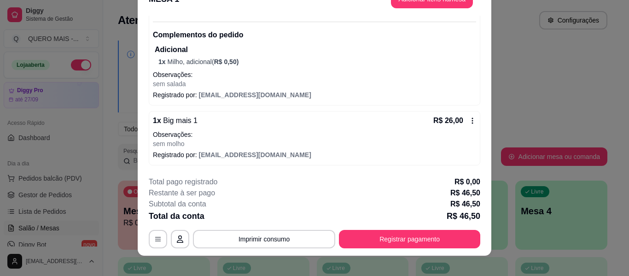
scroll to position [28, 0]
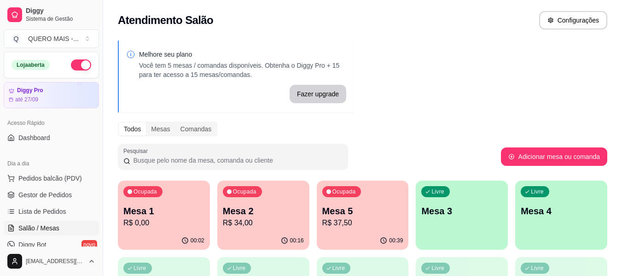
click at [237, 227] on p "R$ 34,00" at bounding box center [263, 222] width 81 height 11
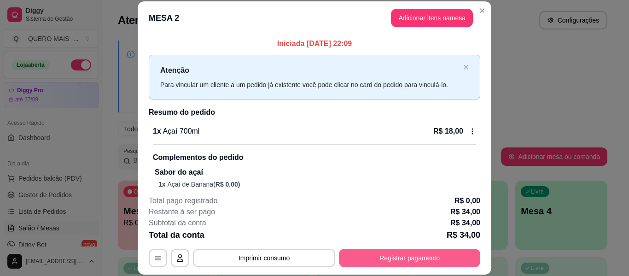
click at [444, 258] on button "Registrar pagamento" at bounding box center [409, 257] width 141 height 18
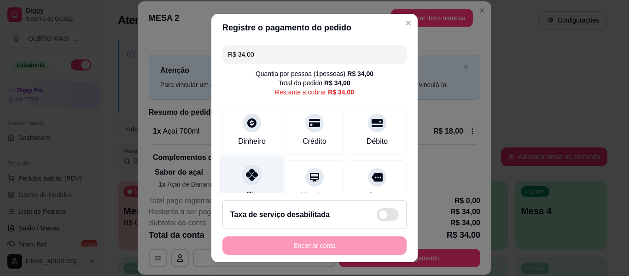
click at [246, 175] on icon at bounding box center [252, 174] width 12 height 12
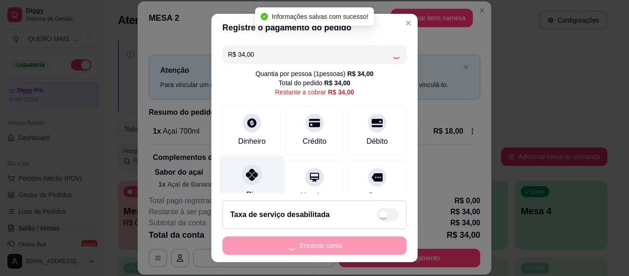
type input "R$ 0,00"
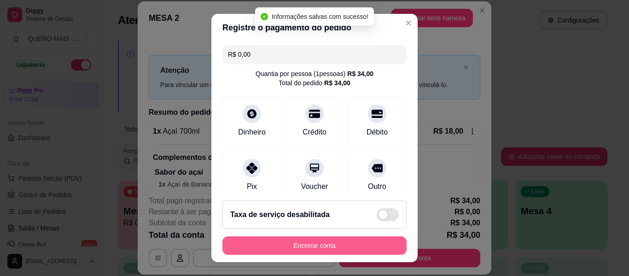
click at [278, 247] on button "Encerrar conta" at bounding box center [314, 245] width 184 height 18
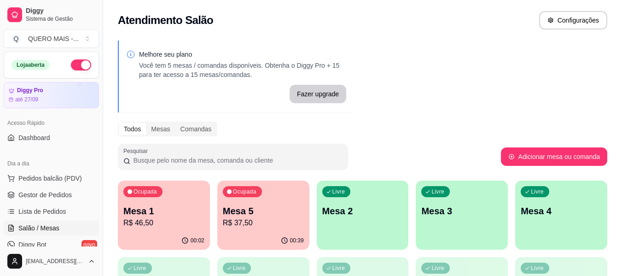
click at [160, 225] on p "R$ 46,50" at bounding box center [163, 222] width 81 height 11
click at [269, 232] on div "00:39" at bounding box center [263, 239] width 89 height 17
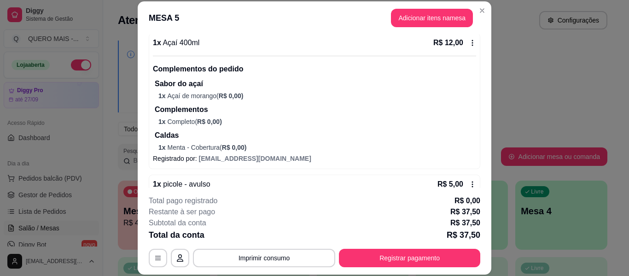
scroll to position [186, 0]
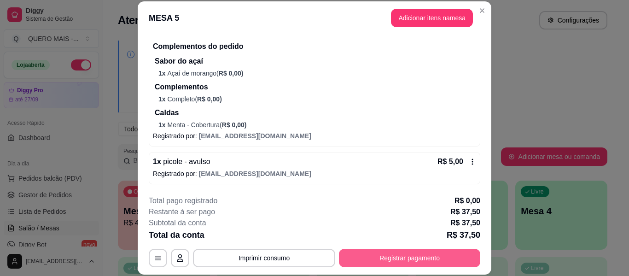
click at [426, 261] on button "Registrar pagamento" at bounding box center [409, 257] width 141 height 18
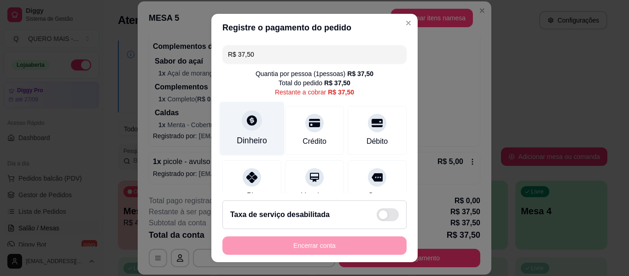
click at [250, 130] on div "Dinheiro" at bounding box center [251, 129] width 65 height 54
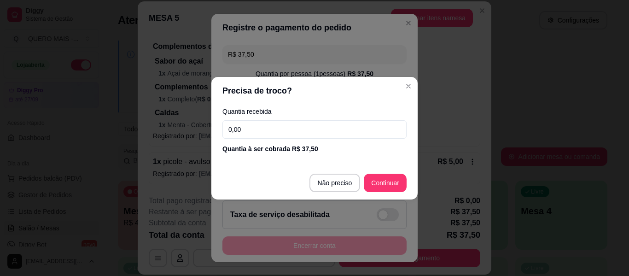
click at [253, 129] on input "0,00" at bounding box center [314, 129] width 184 height 18
click at [253, 128] on input "0,00" at bounding box center [314, 129] width 184 height 18
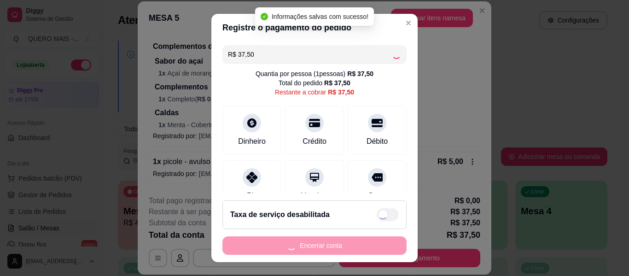
type input "R$ 0,00"
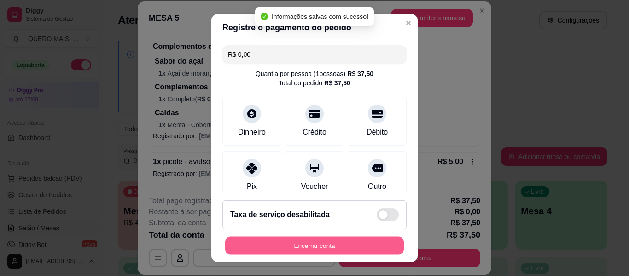
click at [312, 245] on button "Encerrar conta" at bounding box center [314, 245] width 179 height 18
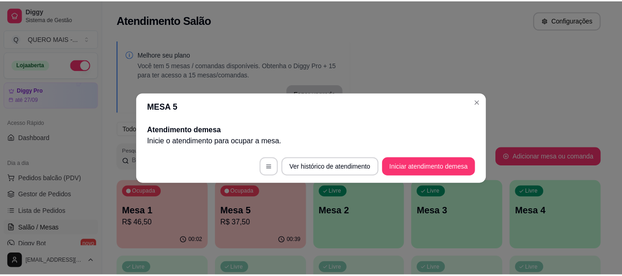
scroll to position [0, 0]
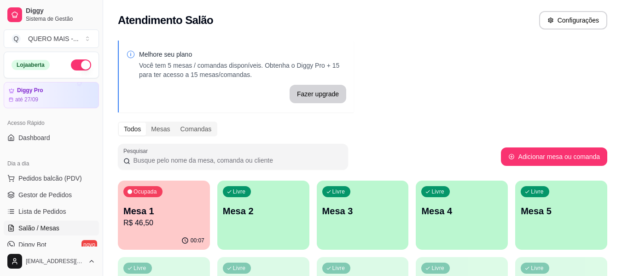
click at [156, 231] on div "Ocupada Mesa 1 R$ 46,50" at bounding box center [164, 205] width 92 height 51
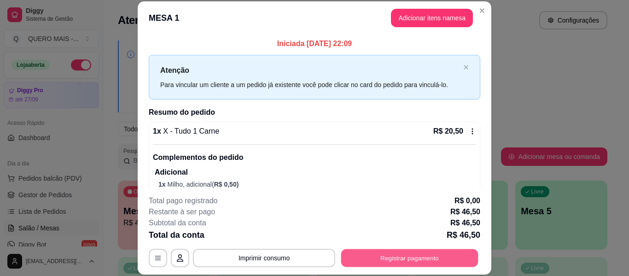
click at [435, 255] on button "Registrar pagamento" at bounding box center [409, 258] width 137 height 18
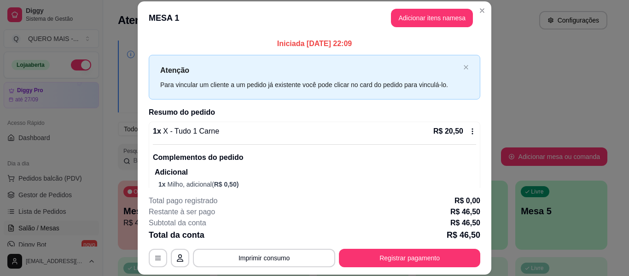
click at [252, 166] on div "Pix" at bounding box center [251, 183] width 65 height 54
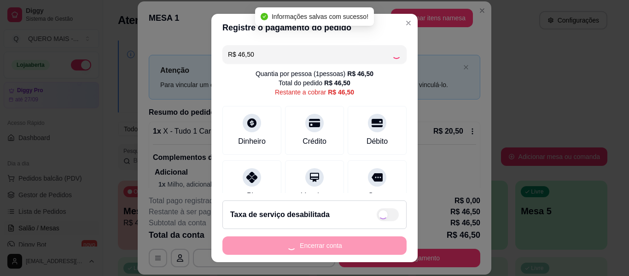
type input "R$ 0,00"
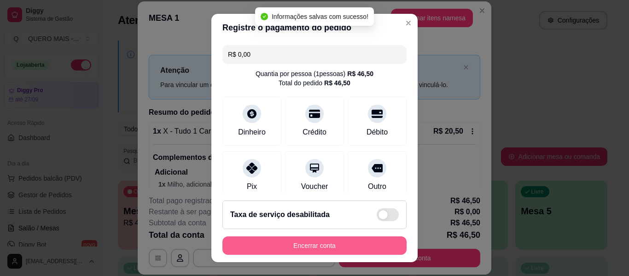
click at [308, 244] on button "Encerrar conta" at bounding box center [314, 245] width 184 height 18
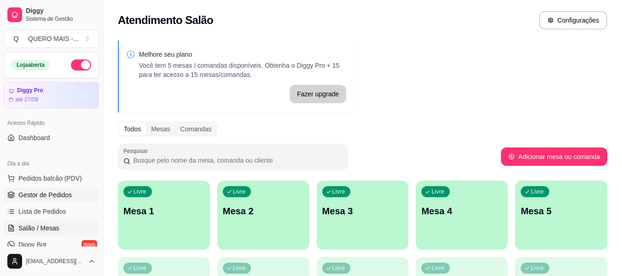
click at [62, 195] on span "Gestor de Pedidos" at bounding box center [44, 194] width 53 height 9
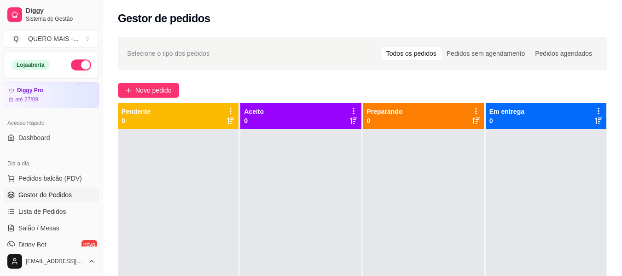
scroll to position [170, 0]
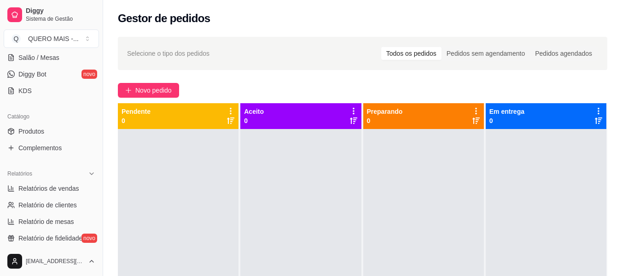
click at [4, 17] on link "Gestor de Pedidos" at bounding box center [51, 24] width 95 height 15
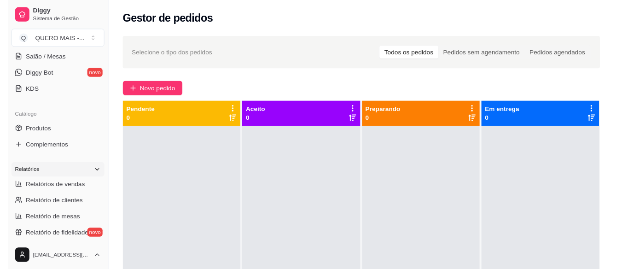
scroll to position [0, 0]
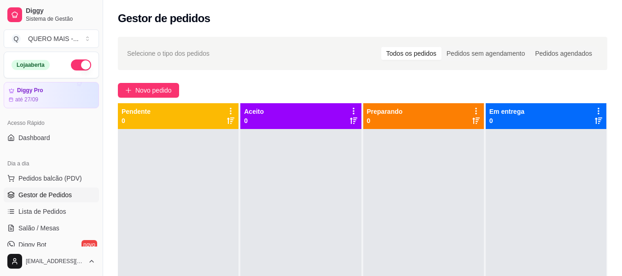
click at [77, 67] on button "button" at bounding box center [81, 64] width 20 height 11
click at [43, 13] on span "Diggy" at bounding box center [60, 11] width 69 height 8
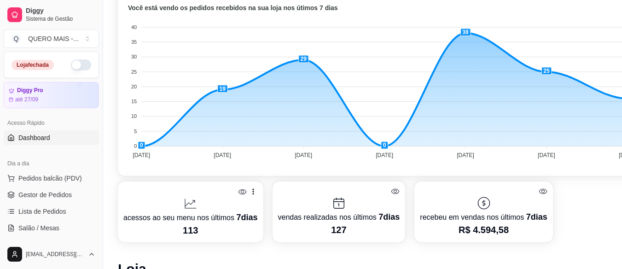
scroll to position [276, 0]
